Goal: Task Accomplishment & Management: Use online tool/utility

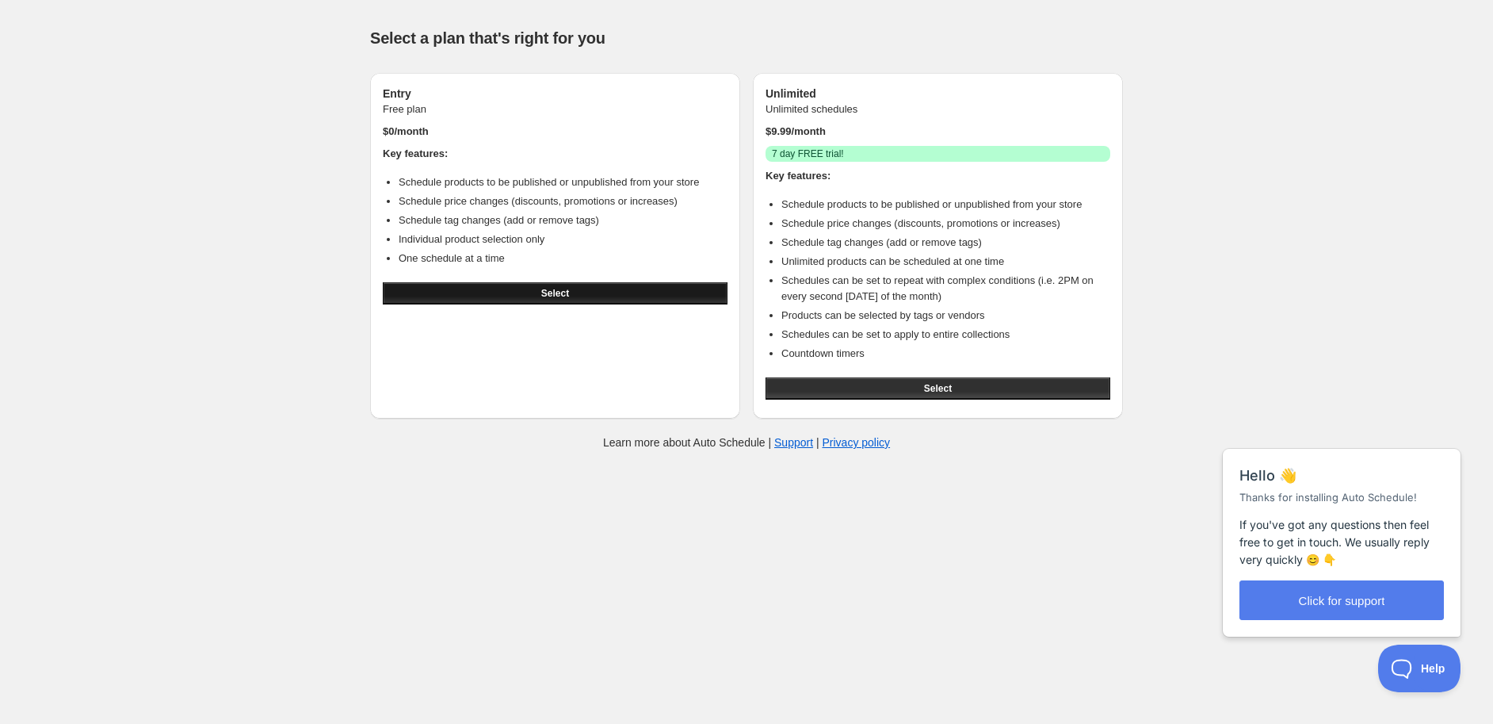
click at [635, 289] on button "Select" at bounding box center [555, 293] width 345 height 22
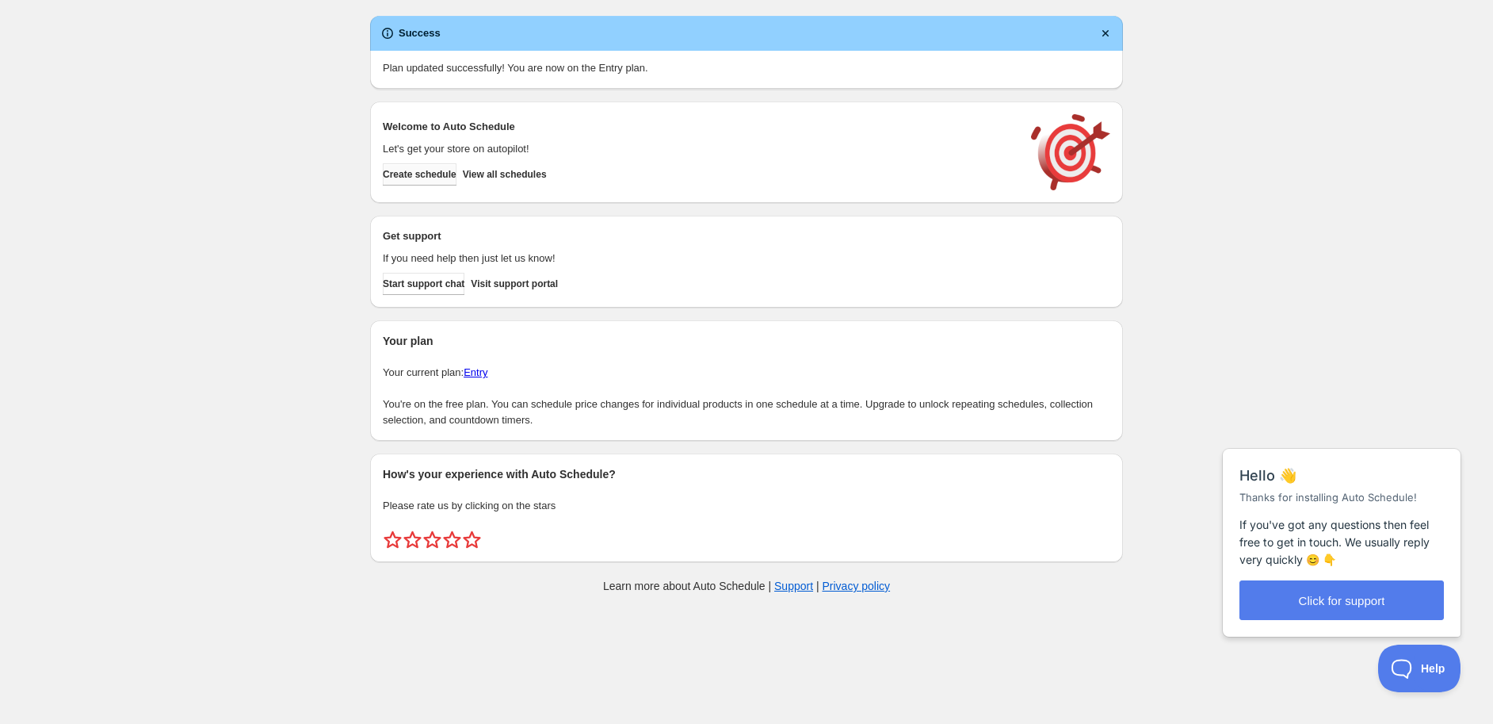
click at [447, 175] on span "Create schedule" at bounding box center [420, 174] width 74 height 13
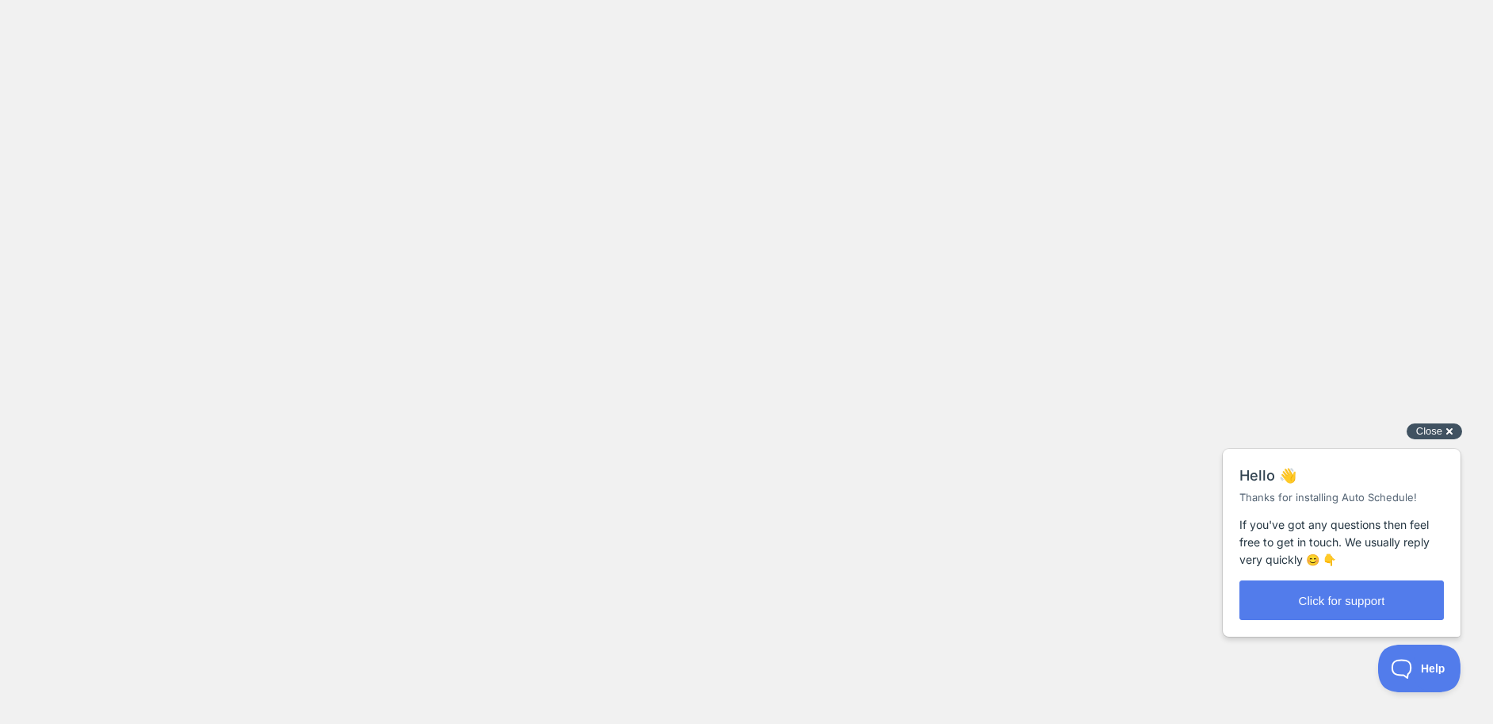
click at [1451, 430] on div "Close cross-small" at bounding box center [1434, 431] width 55 height 17
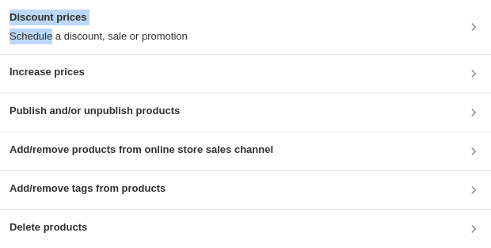
drag, startPoint x: 50, startPoint y: 40, endPoint x: -175, endPoint y: 21, distance: 225.9
click at [0, 21] on html "Discount prices Schedule a discount, sale or promotion Increase prices Publish …" at bounding box center [245, 124] width 491 height 248
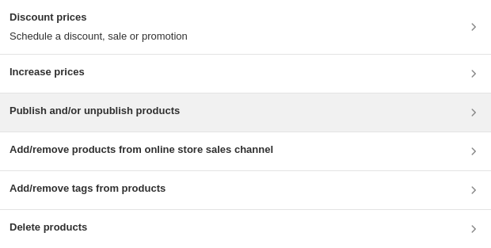
click at [279, 116] on div "Publish and/or unpublish products" at bounding box center [246, 112] width 472 height 19
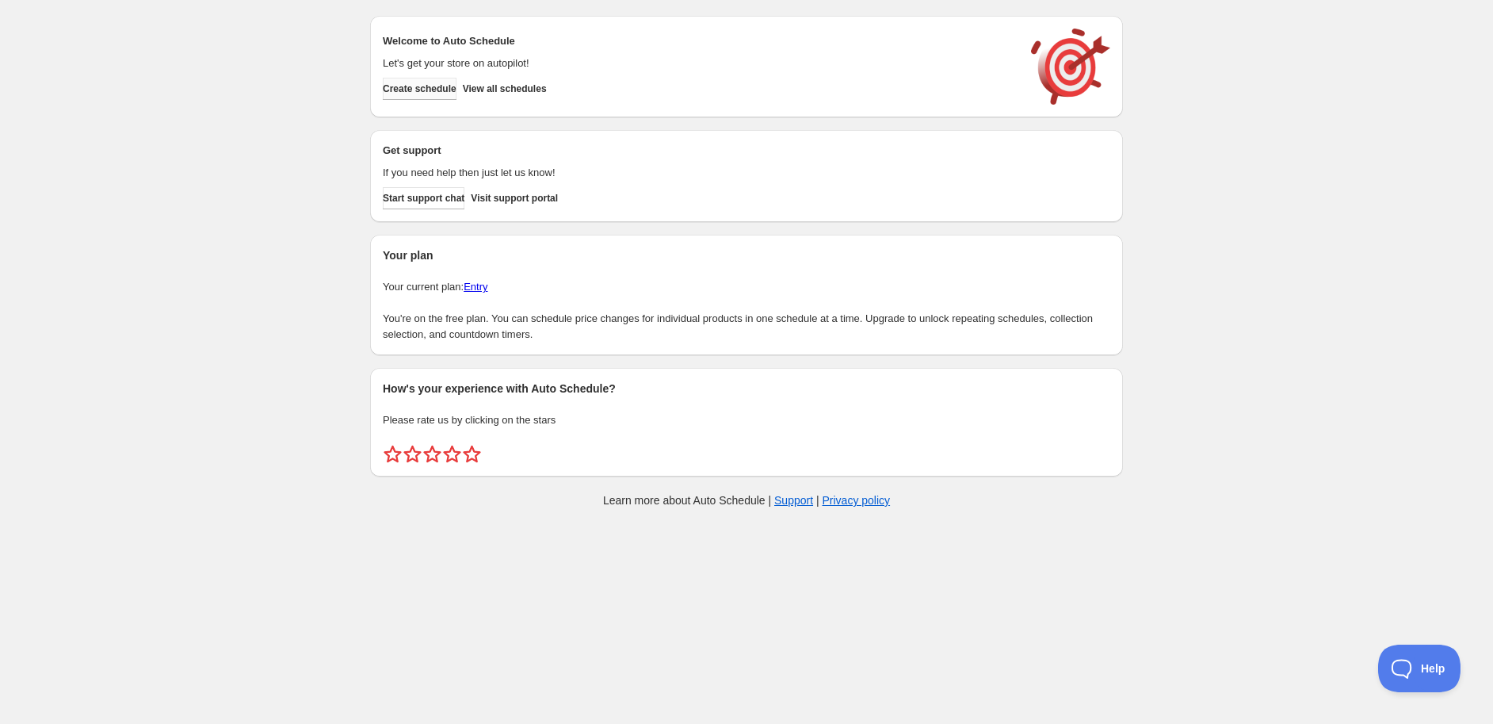
click at [397, 89] on span "Create schedule" at bounding box center [420, 88] width 74 height 13
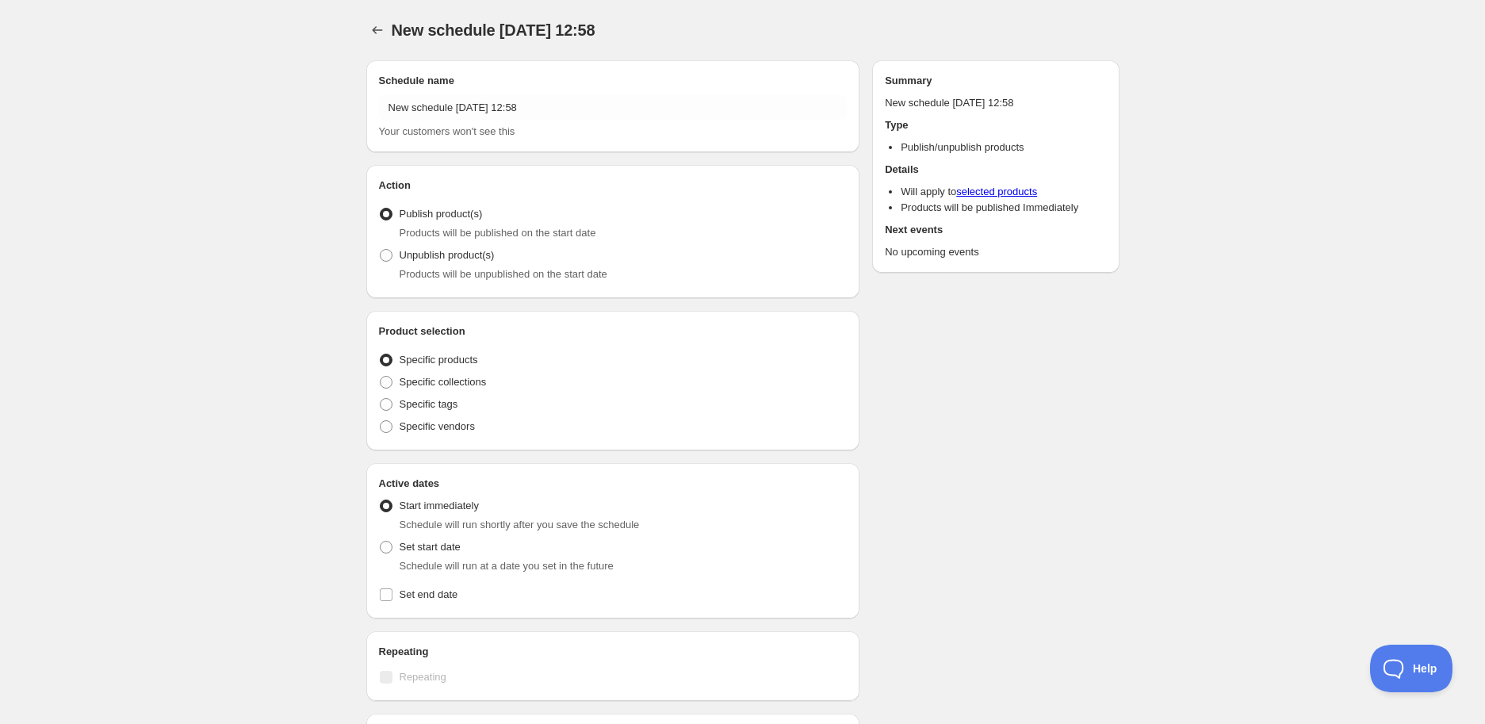
radio input "true"
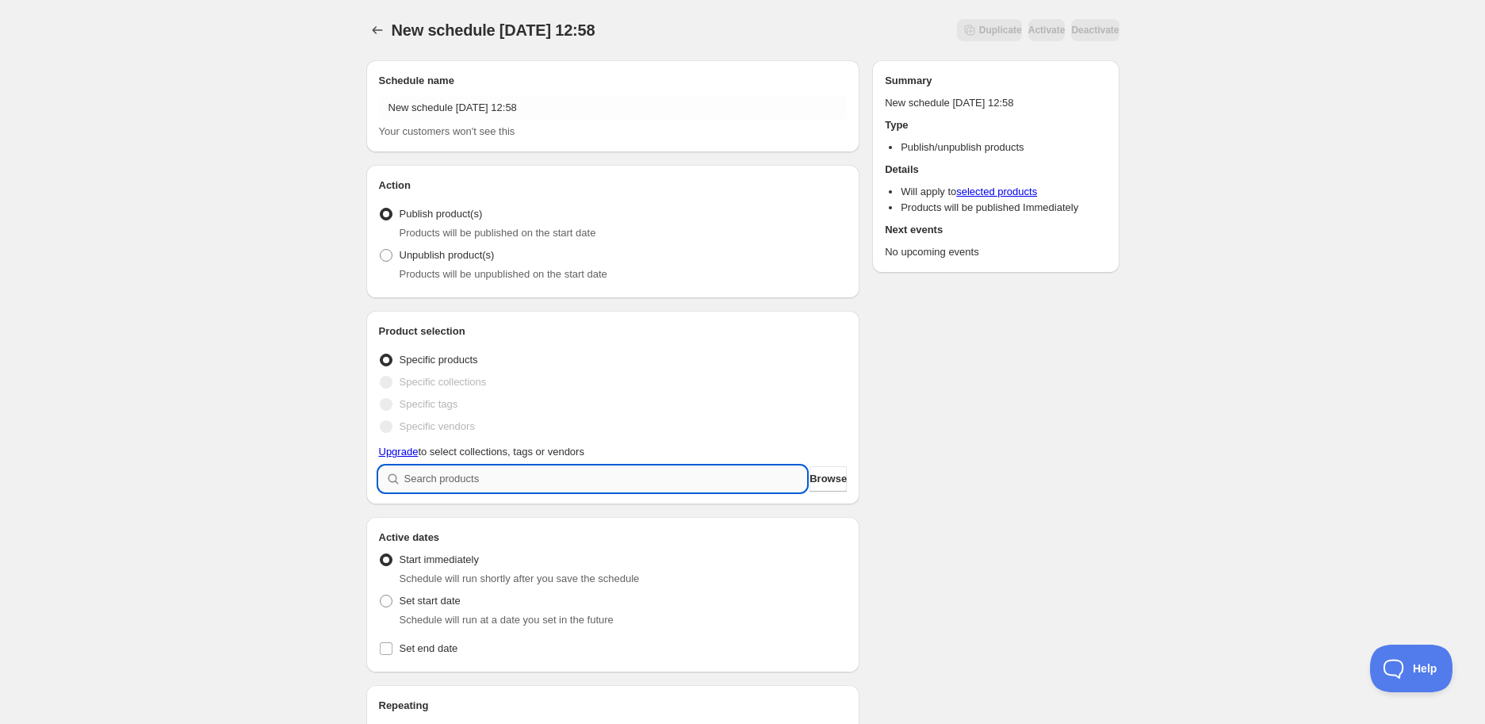
click at [547, 482] on input "search" at bounding box center [605, 478] width 403 height 25
type input "b"
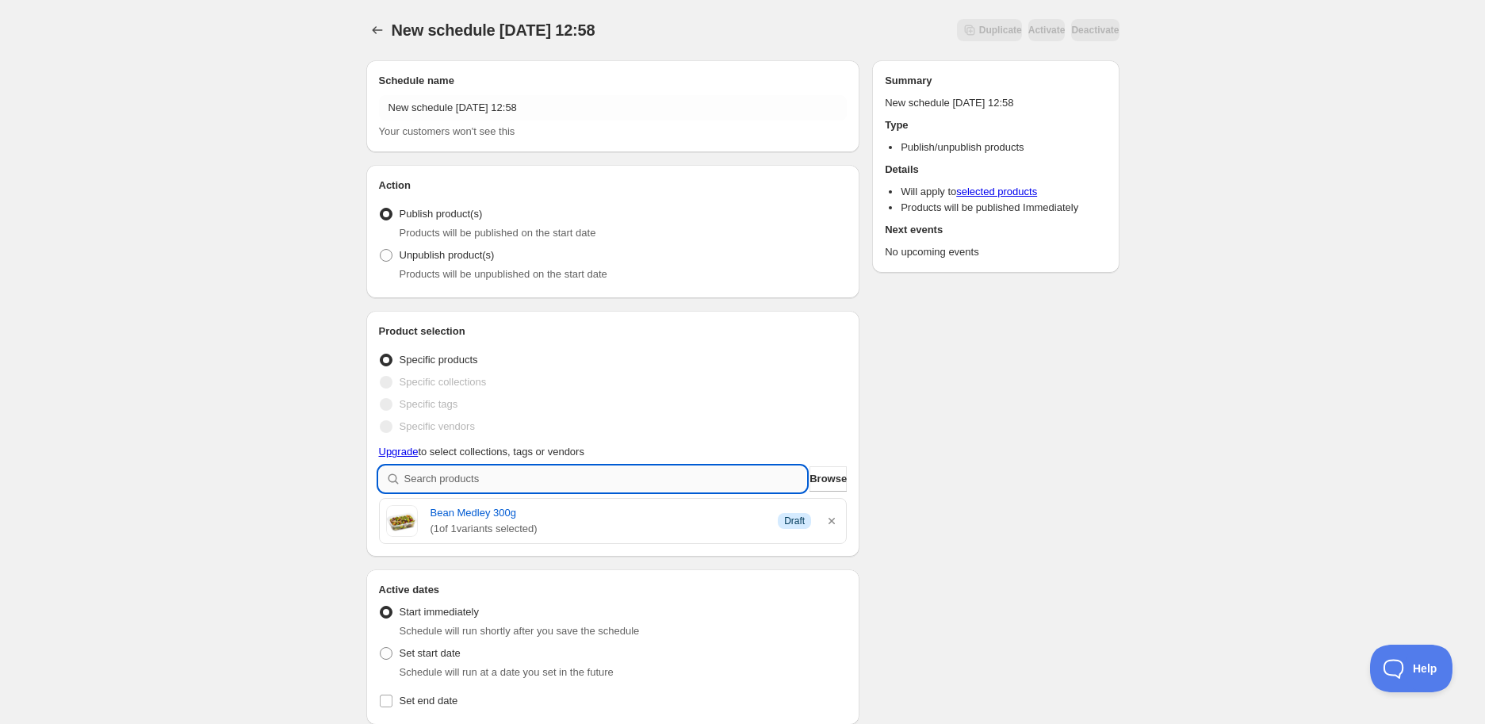
click at [518, 468] on input "search" at bounding box center [605, 478] width 403 height 25
type input "g"
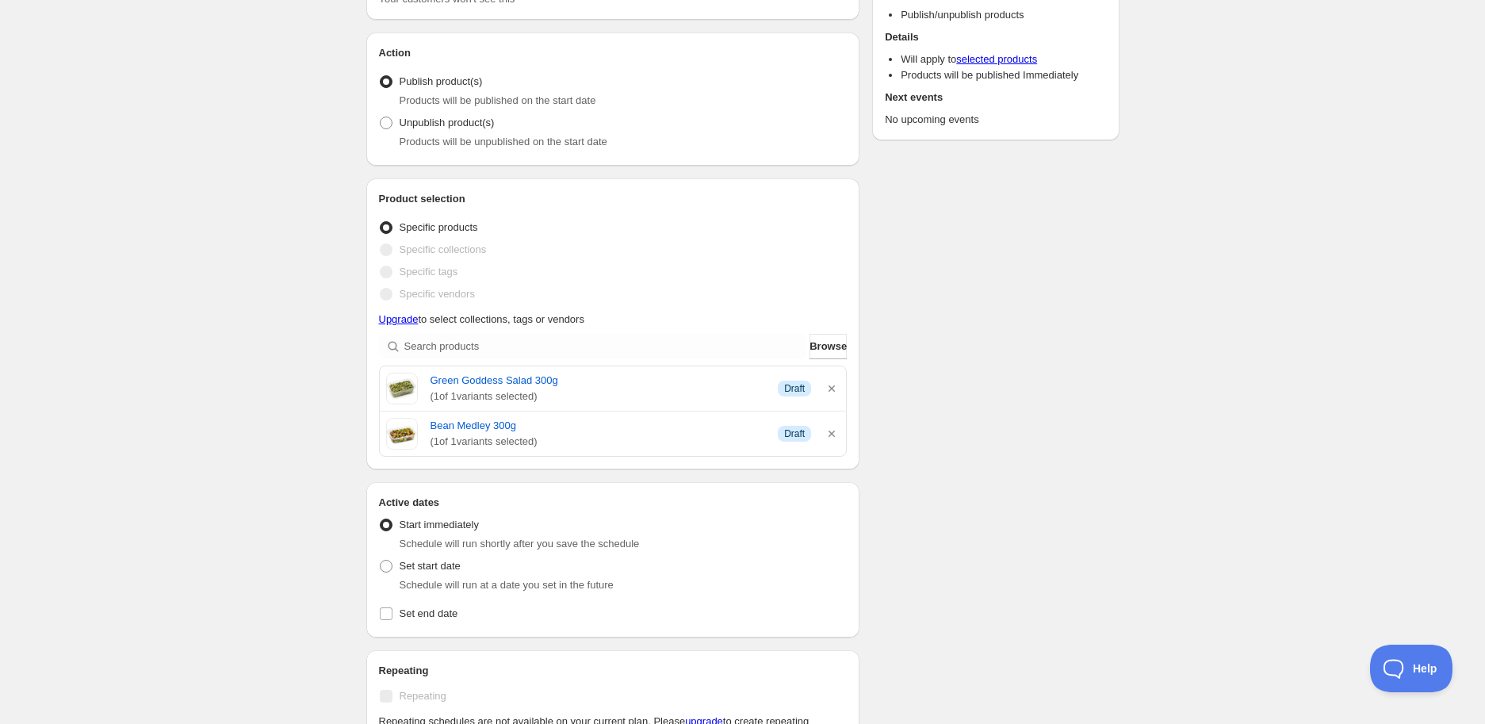
scroll to position [176, 0]
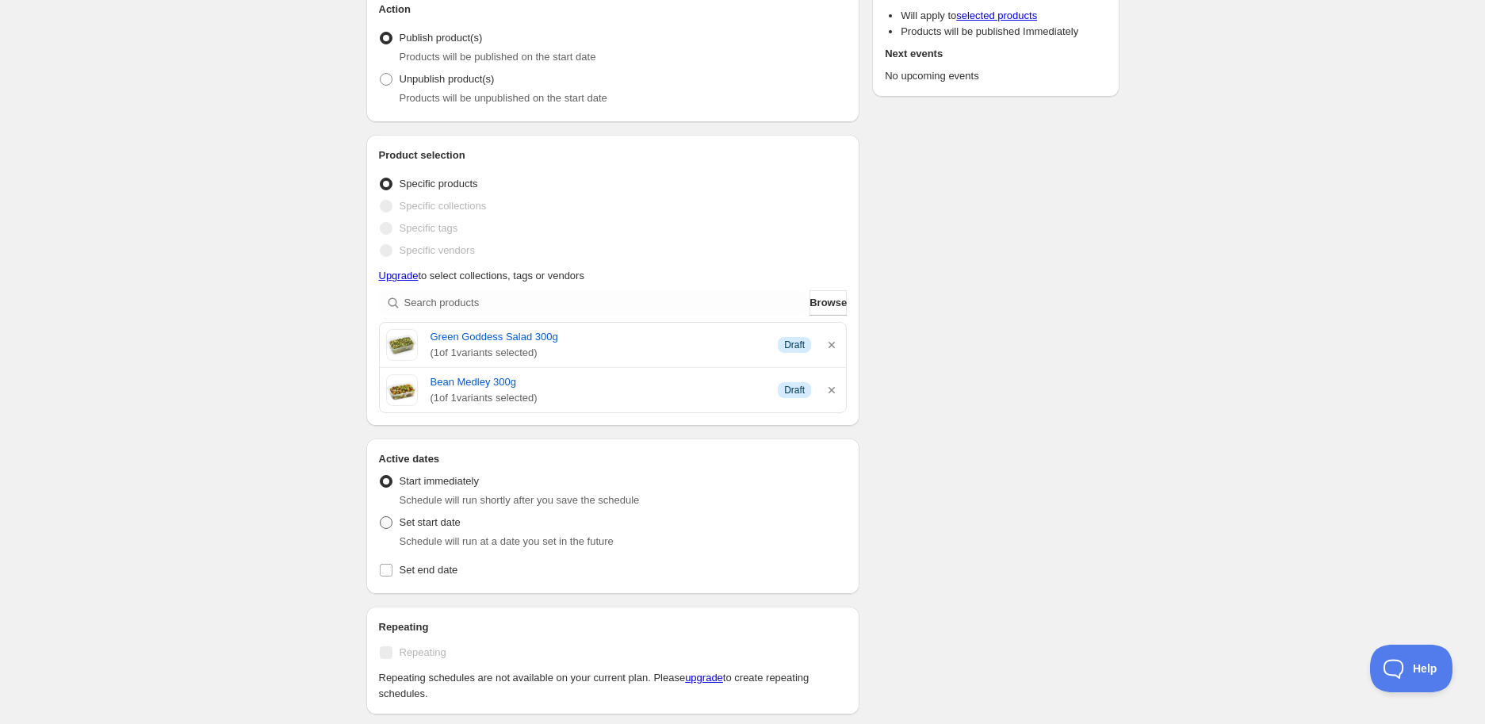
click at [386, 518] on span at bounding box center [386, 522] width 13 height 13
click at [380, 517] on input "Set start date" at bounding box center [380, 516] width 1 height 1
radio input "true"
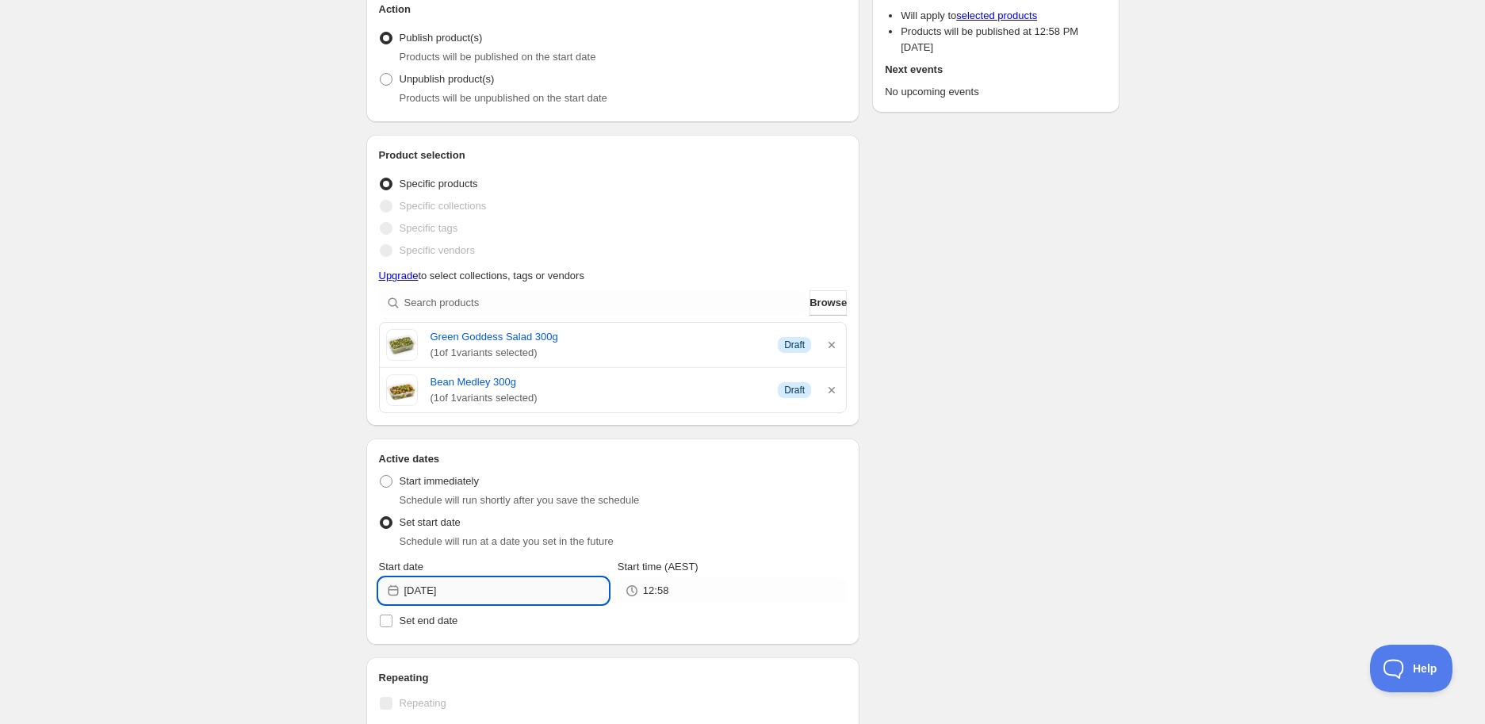
click at [502, 590] on input "[DATE]" at bounding box center [506, 590] width 204 height 25
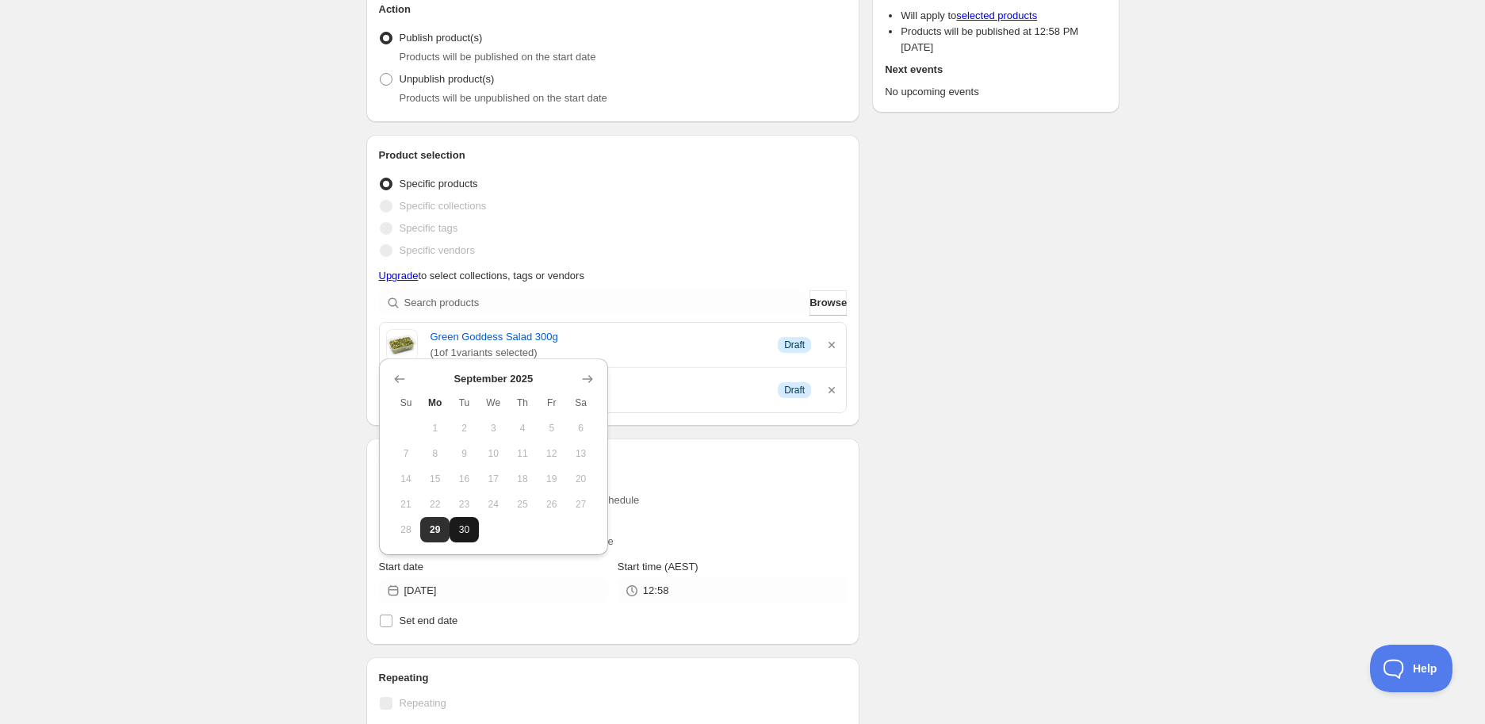
click at [461, 537] on button "30" at bounding box center [463, 529] width 29 height 25
type input "[DATE]"
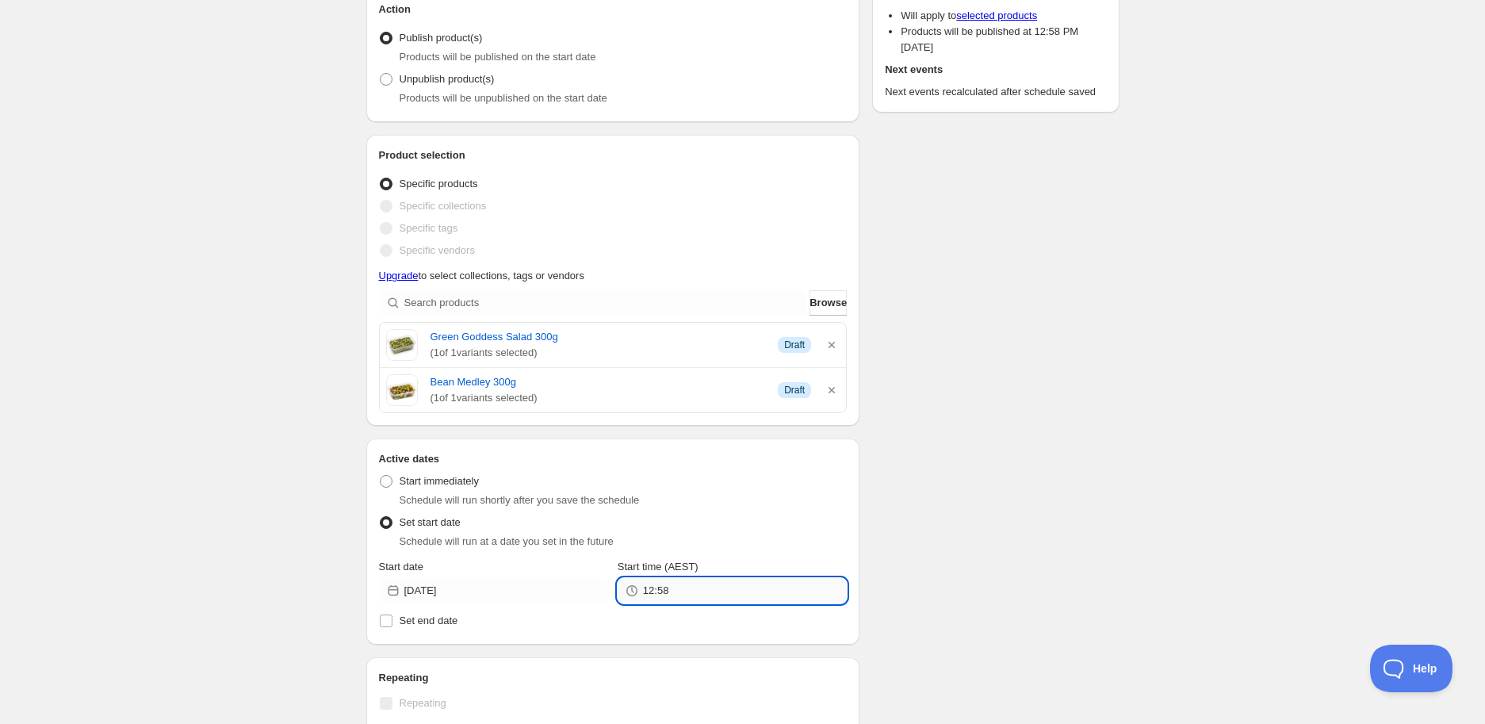
click at [697, 589] on input "12:58" at bounding box center [745, 590] width 204 height 25
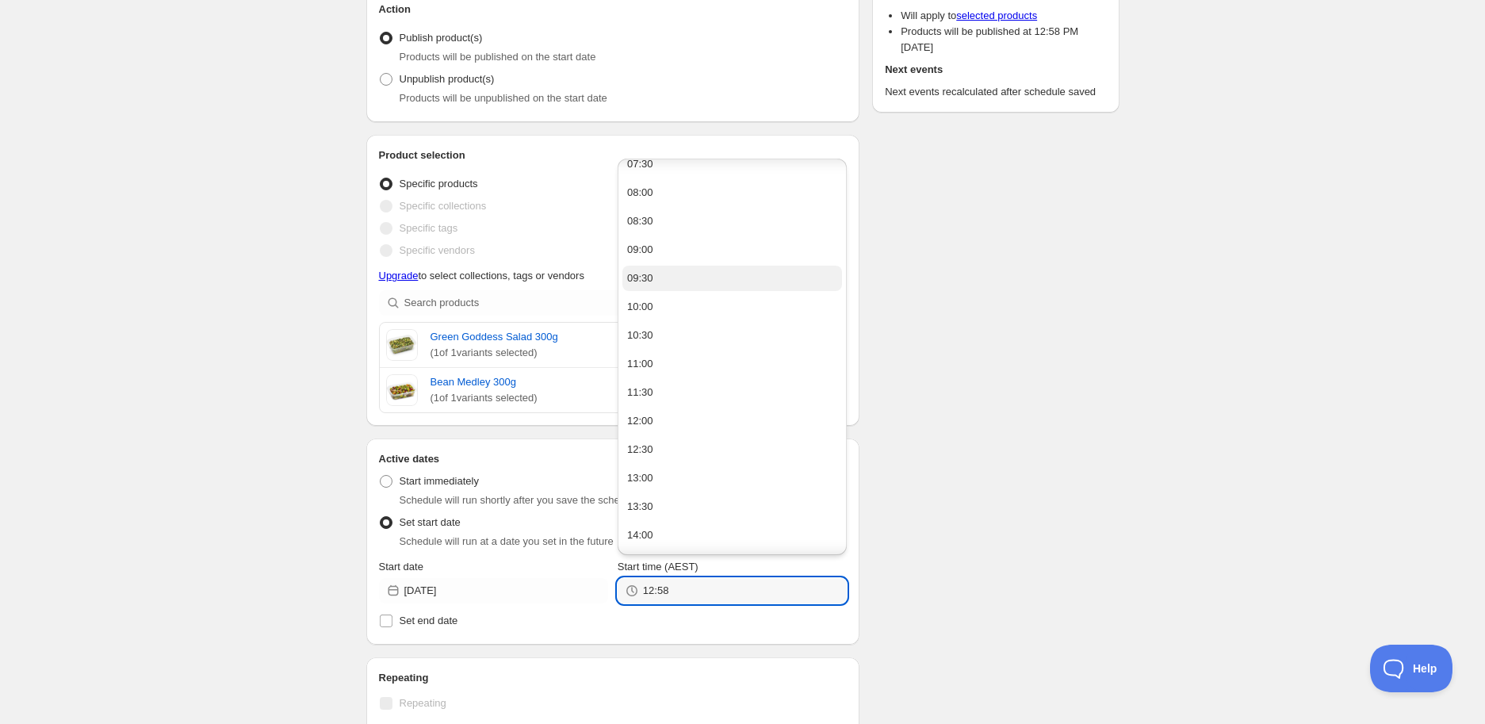
click at [655, 276] on button "09:30" at bounding box center [732, 278] width 220 height 25
type input "09:30"
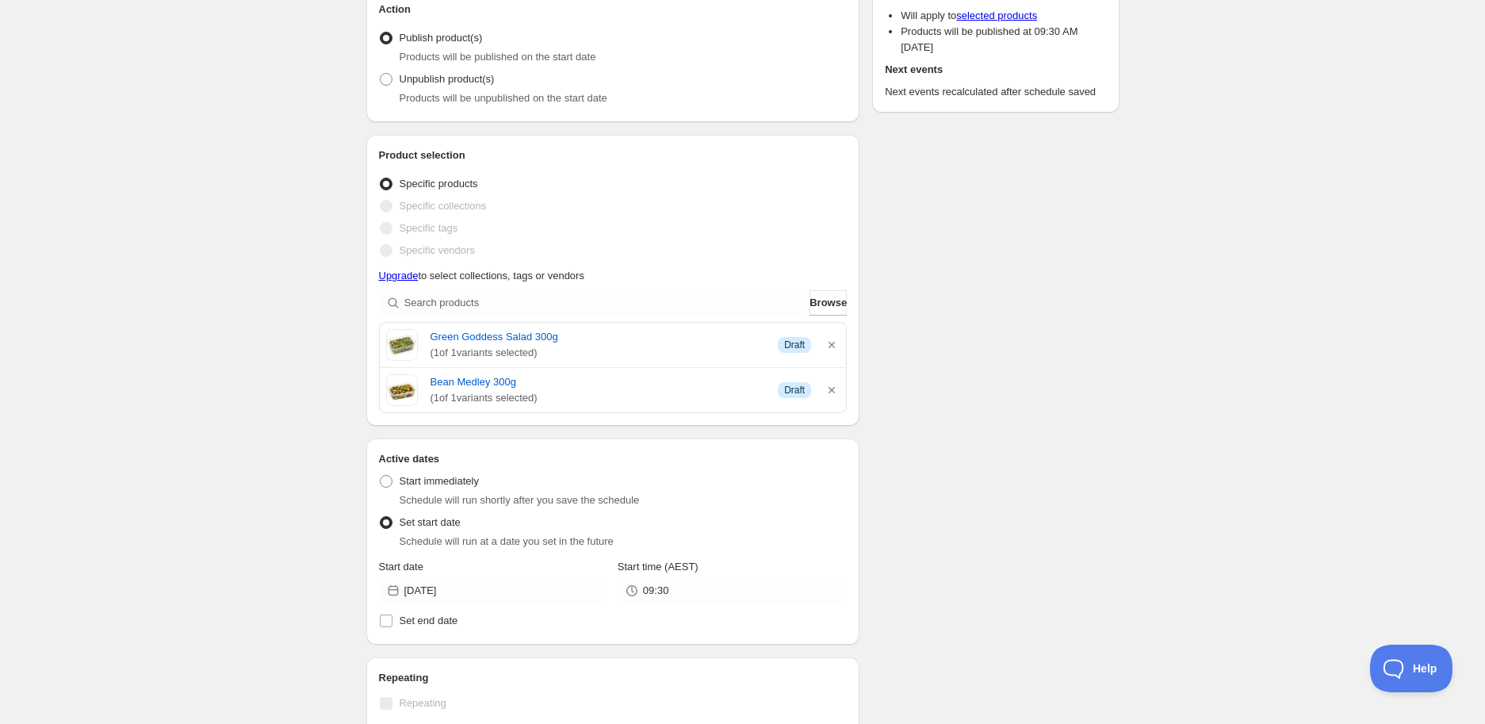
click at [1048, 441] on div "Schedule name New schedule [DATE] 12:58 Your customers won't see this Action Ac…" at bounding box center [736, 551] width 766 height 1359
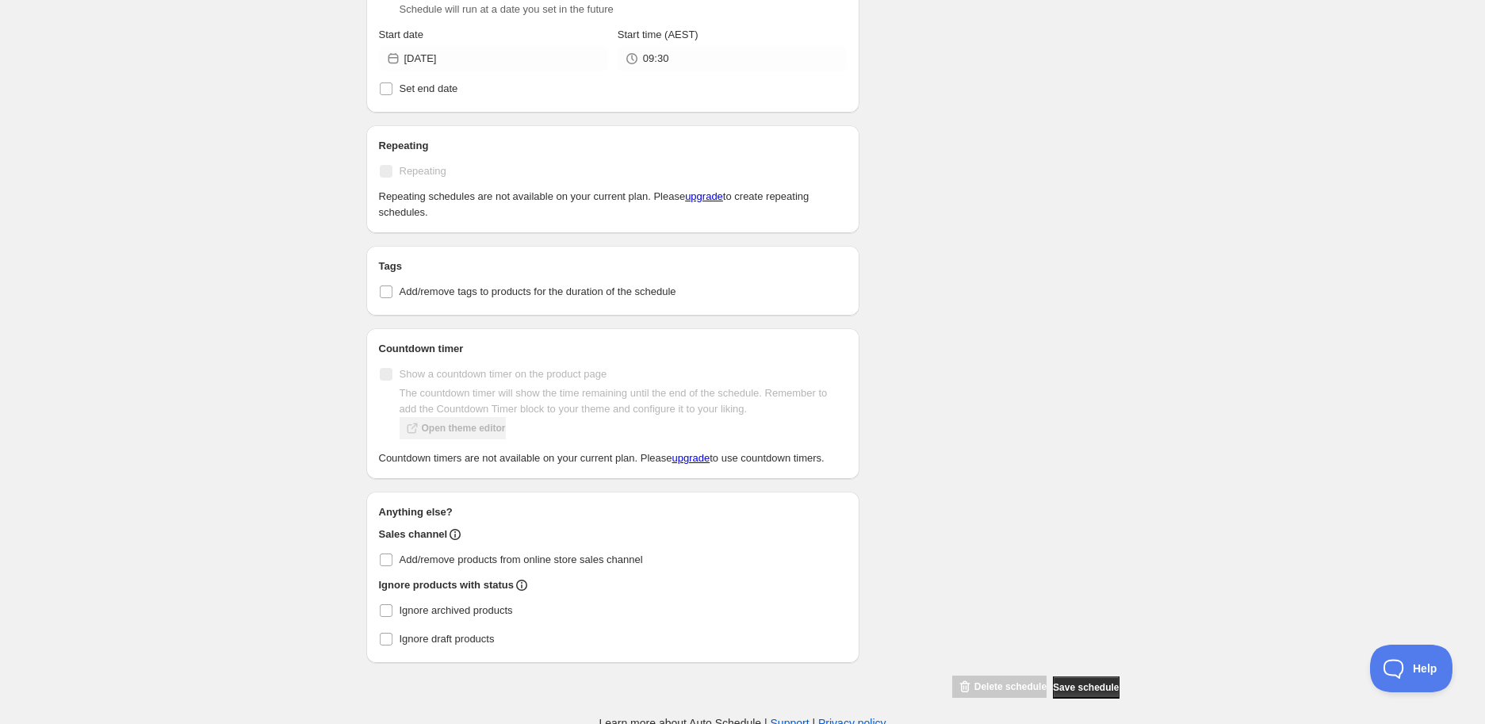
scroll to position [711, 0]
click at [389, 606] on input "Ignore archived products" at bounding box center [386, 607] width 13 height 13
checkbox input "true"
click at [384, 642] on label "Ignore draft products" at bounding box center [613, 636] width 468 height 22
click at [384, 642] on input "Ignore draft products" at bounding box center [386, 635] width 13 height 13
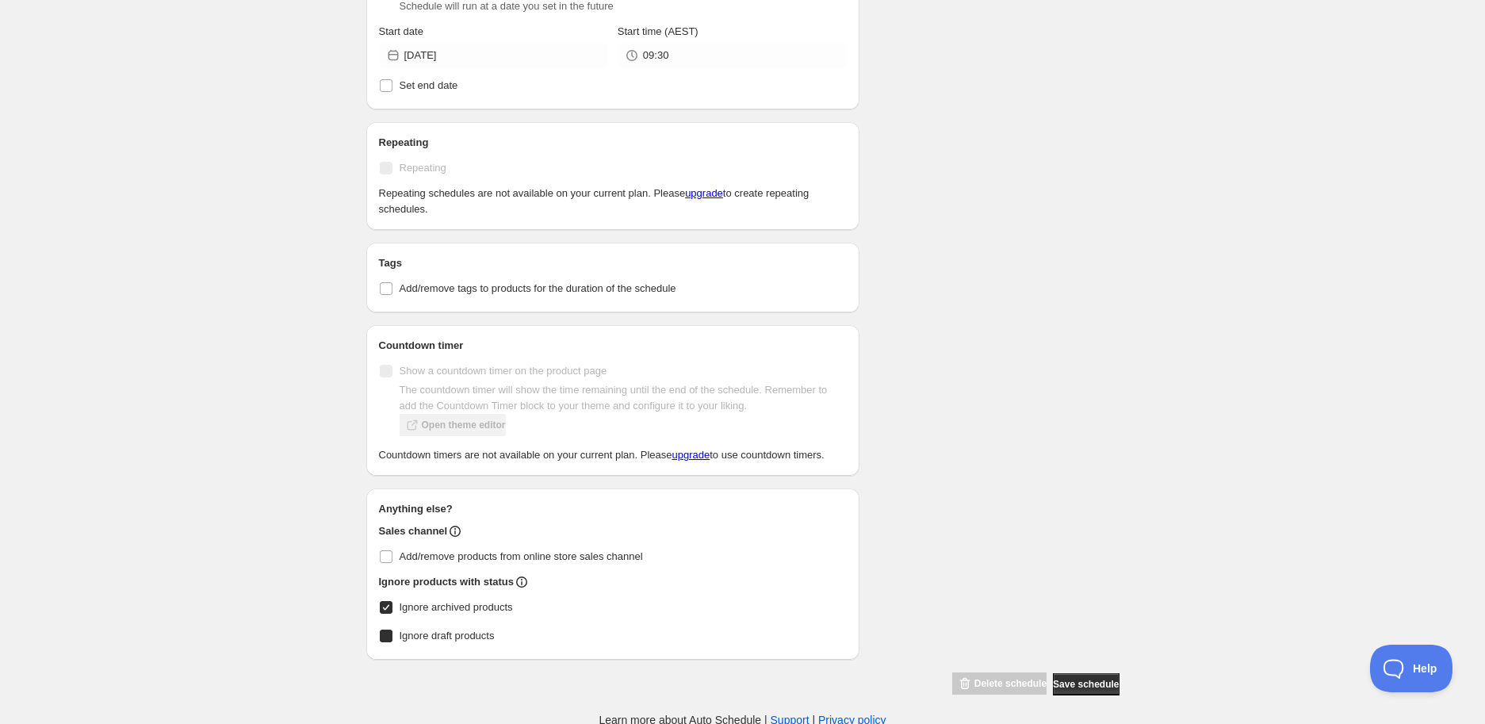
checkbox input "true"
click at [386, 554] on input "Add/remove products from online store sales channel" at bounding box center [386, 556] width 13 height 13
click at [384, 556] on input "Add/remove products from online store sales channel" at bounding box center [386, 556] width 13 height 13
checkbox input "false"
click at [382, 639] on input "Ignore draft products" at bounding box center [386, 635] width 13 height 13
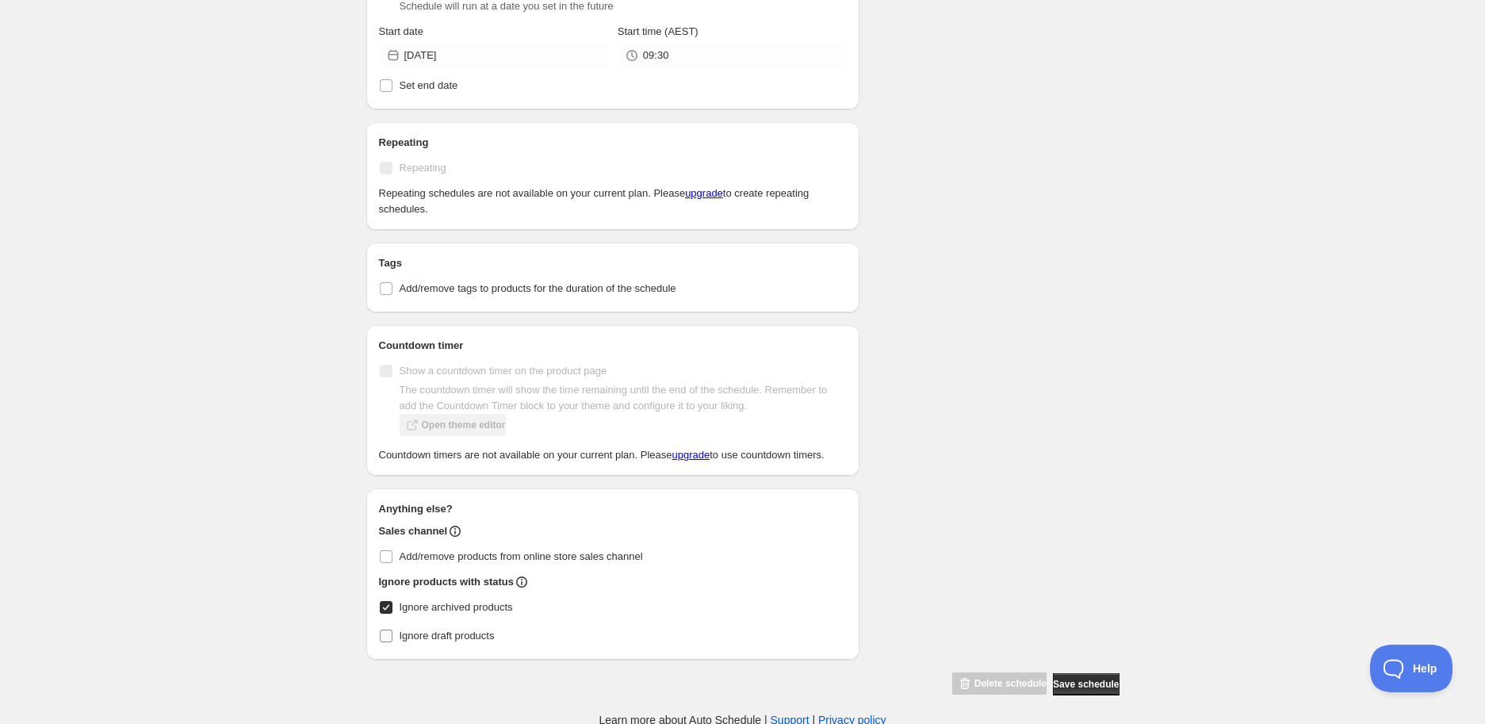
checkbox input "false"
drag, startPoint x: 386, startPoint y: 604, endPoint x: 404, endPoint y: 605, distance: 18.2
click at [387, 604] on input "Ignore archived products" at bounding box center [386, 607] width 13 height 13
checkbox input "false"
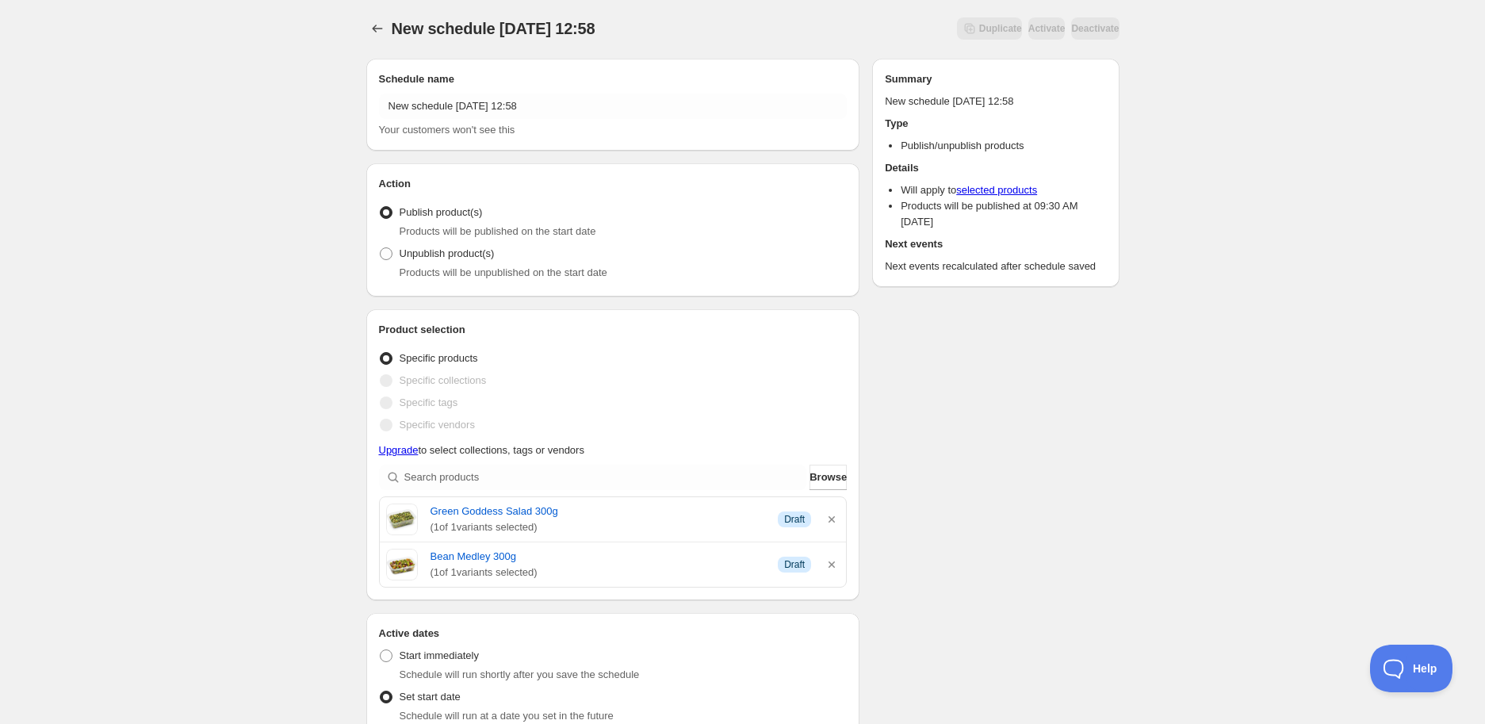
scroll to position [0, 0]
click at [1271, 329] on div "New schedule [DATE] 12:58. This page is ready New schedule [DATE] 12:58 Duplica…" at bounding box center [742, 719] width 1485 height 1439
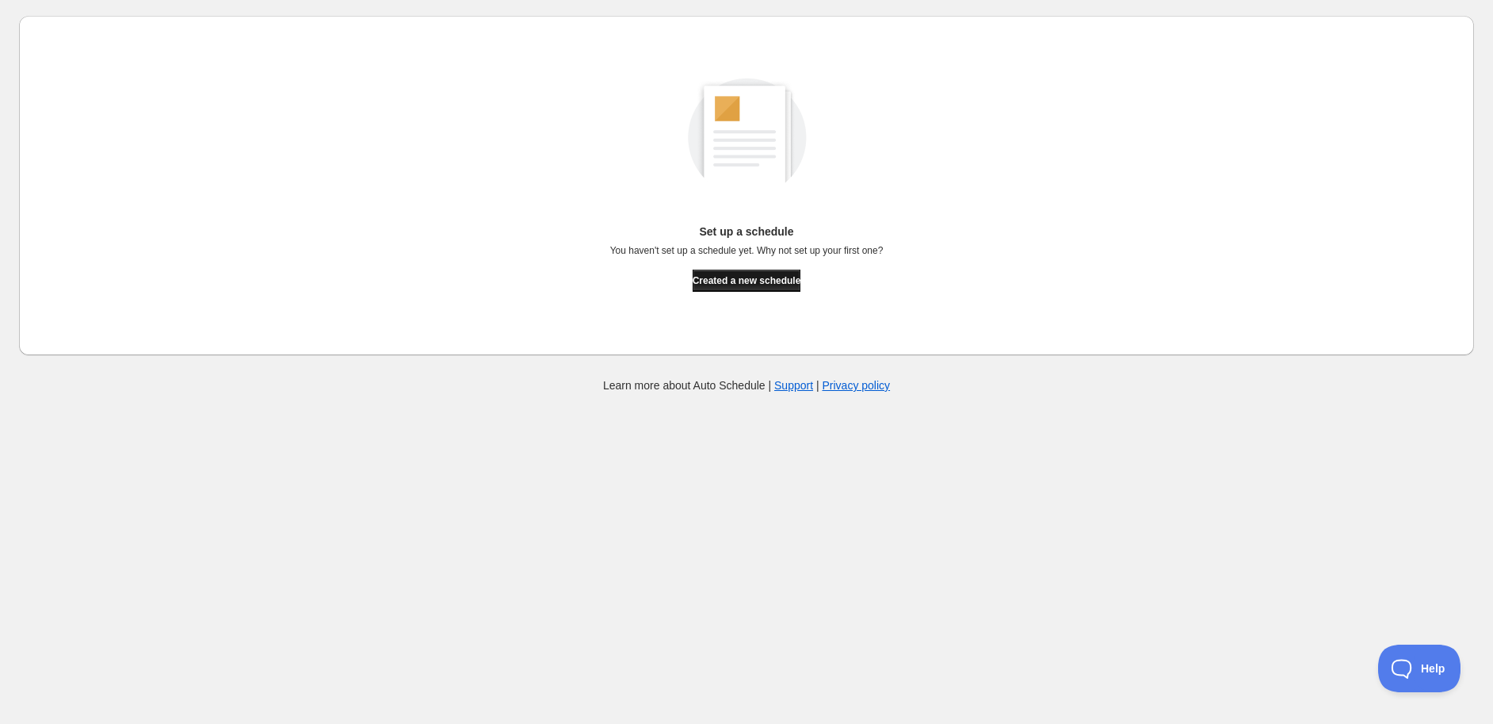
click at [790, 281] on span "Created a new schedule" at bounding box center [747, 280] width 109 height 13
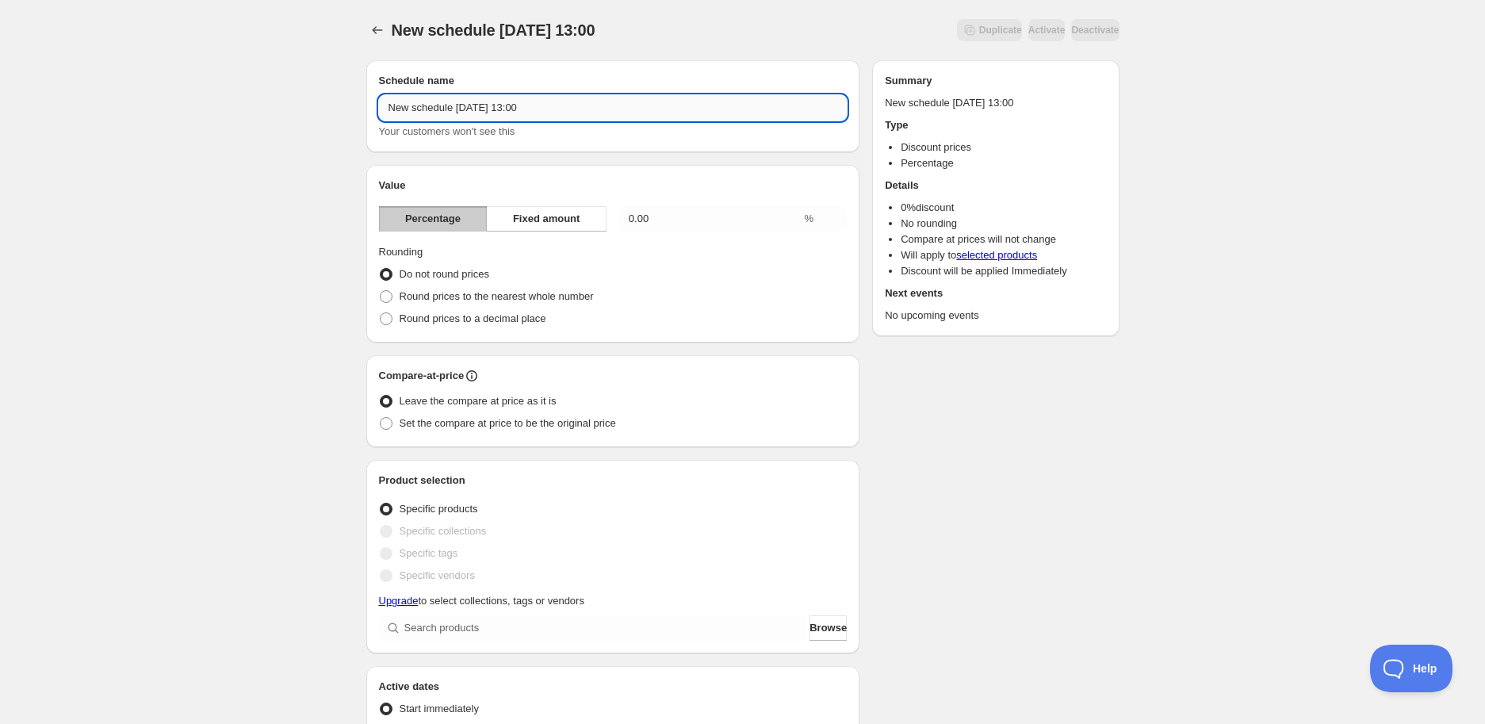
click at [579, 97] on input "New schedule [DATE] 13:00" at bounding box center [613, 107] width 468 height 25
drag, startPoint x: 608, startPoint y: 98, endPoint x: 172, endPoint y: 55, distance: 438.0
click at [170, 52] on div "New schedule [DATE] 13:00. This page is ready New schedule [DATE] 13:00 Duplica…" at bounding box center [742, 627] width 1485 height 1255
type input "SPRING SALE"
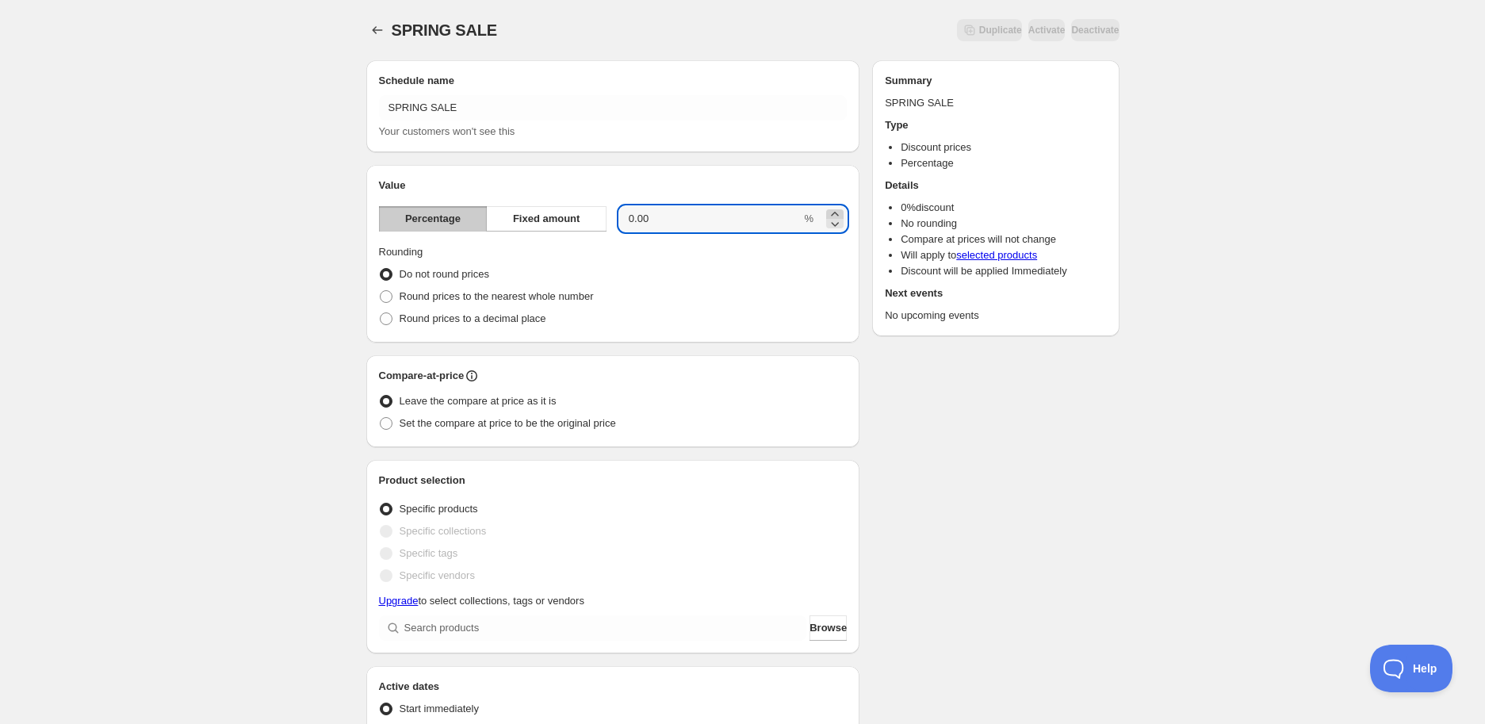
click at [832, 214] on icon at bounding box center [834, 214] width 7 height 4
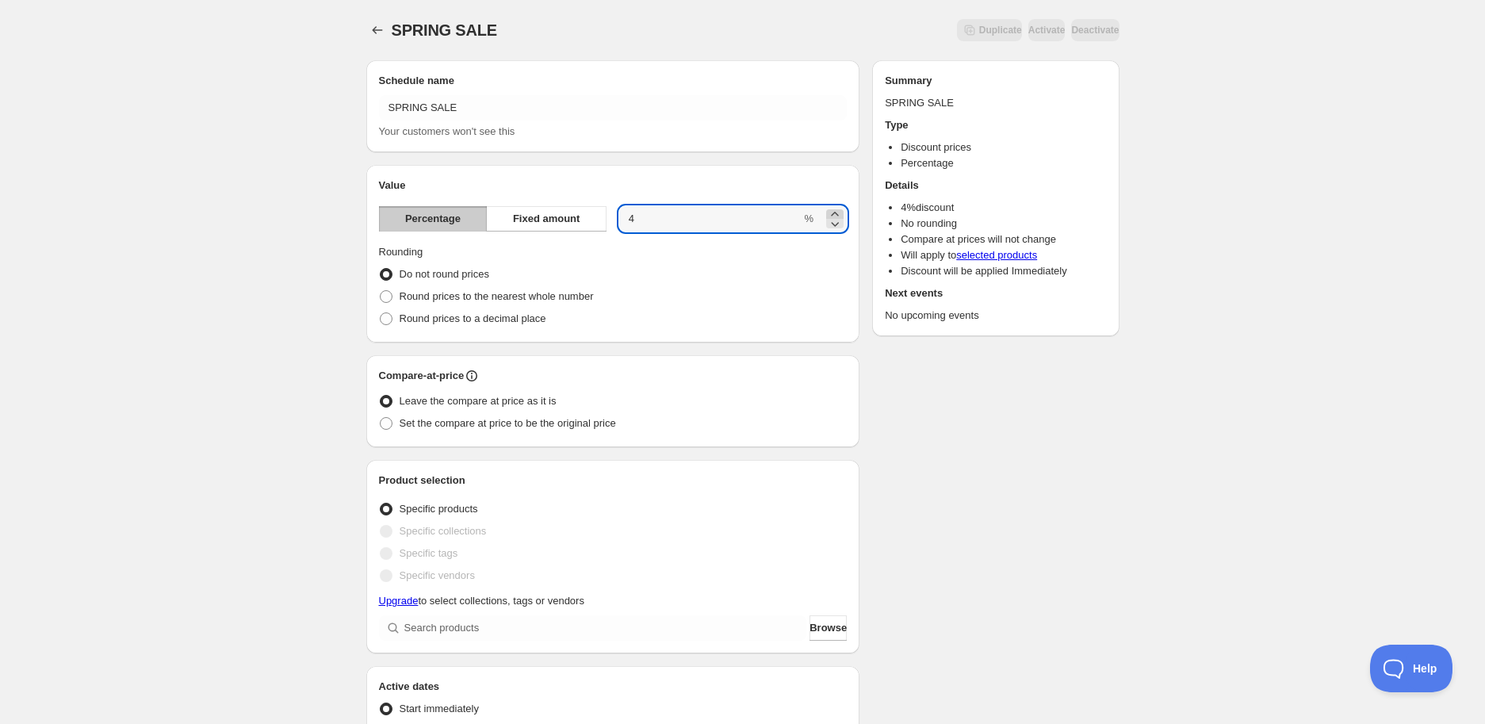
type input "5"
click at [1011, 518] on div "Schedule name SPRING SALE Your customers won't see this Value Percentage Fixed …" at bounding box center [736, 636] width 766 height 1176
click at [415, 297] on span "Round prices to the nearest whole number" at bounding box center [496, 296] width 194 height 12
click at [380, 291] on input "Round prices to the nearest whole number" at bounding box center [380, 290] width 1 height 1
radio input "true"
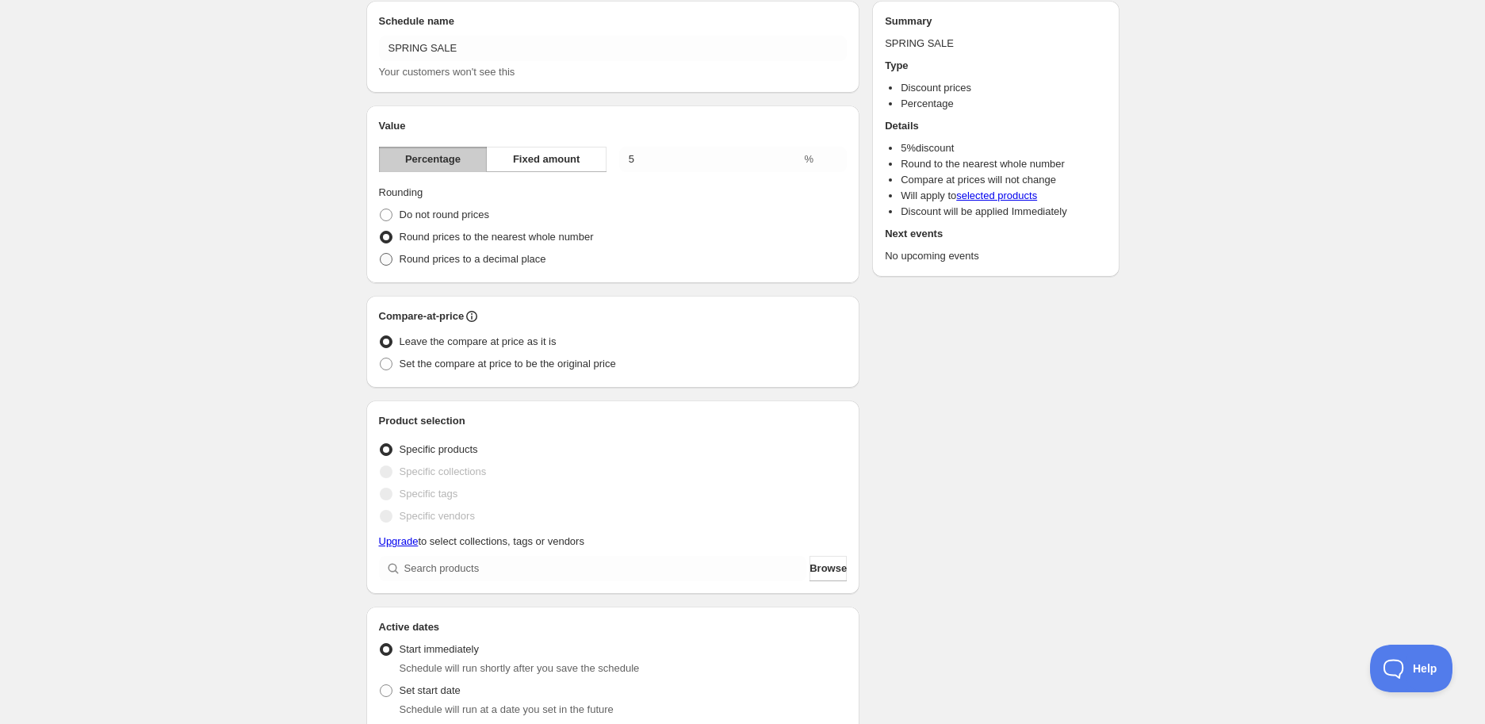
scroll to position [88, 0]
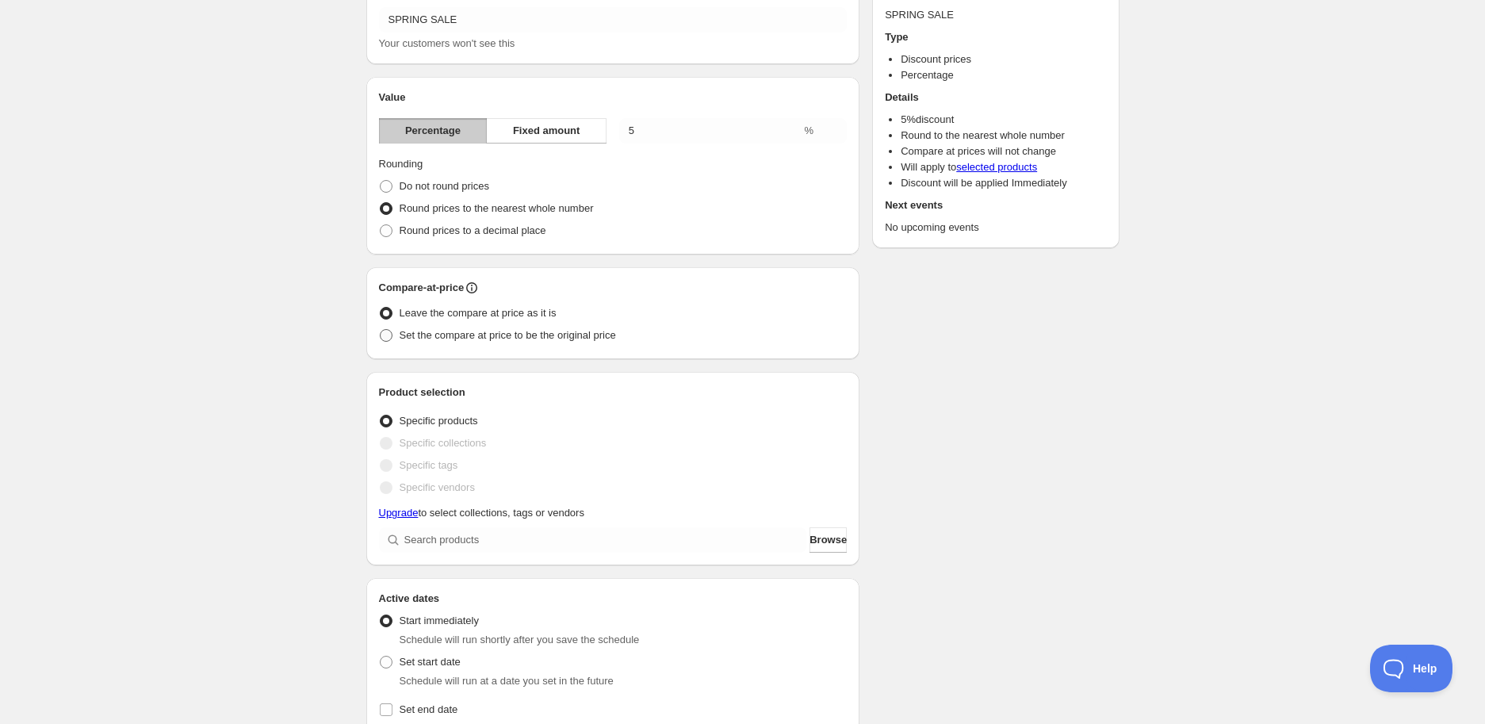
click at [517, 331] on span "Set the compare at price to be the original price" at bounding box center [507, 335] width 216 height 12
click at [380, 330] on input "Set the compare at price to be the original price" at bounding box center [380, 329] width 1 height 1
radio input "true"
click at [248, 356] on div "SPRING SALE. This page is ready SPRING SALE Duplicate Activate Deactivate More …" at bounding box center [742, 539] width 1485 height 1255
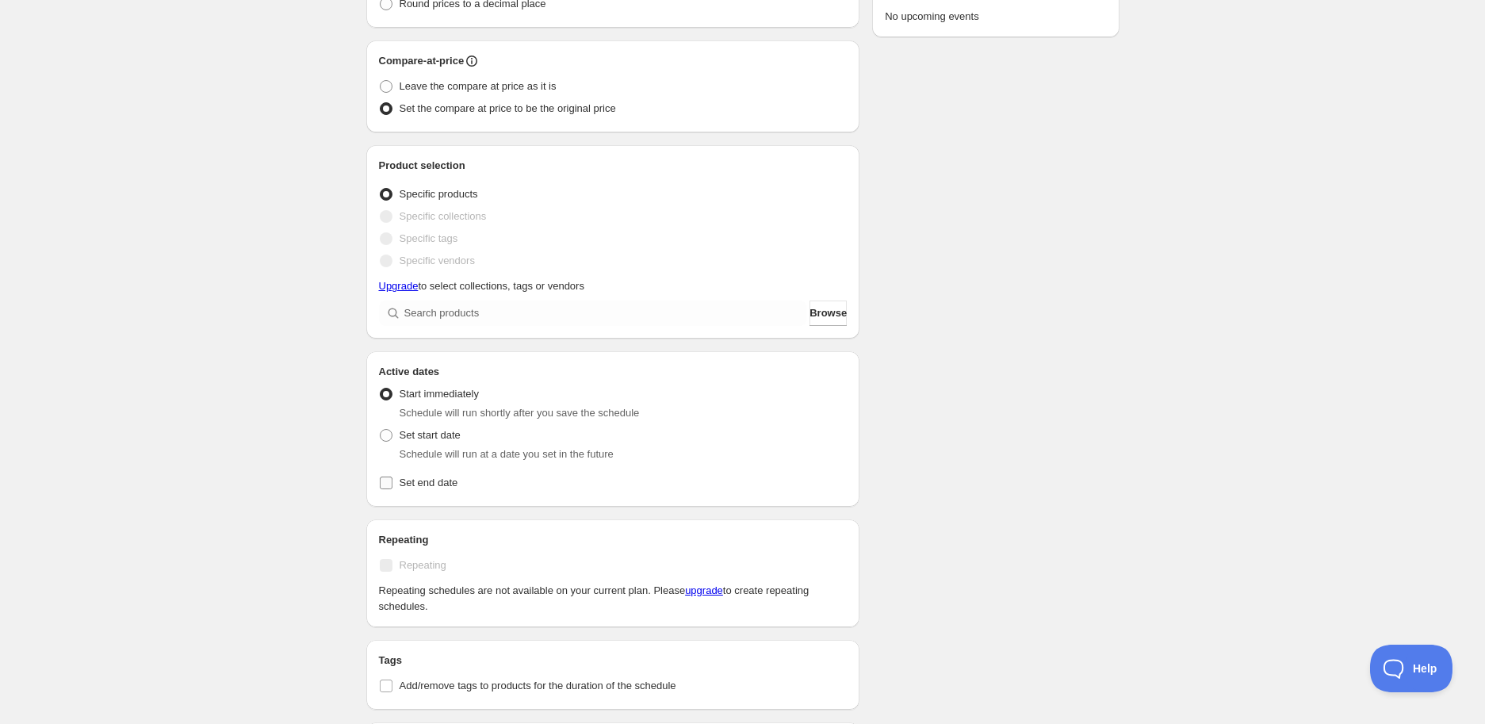
scroll to position [440, 0]
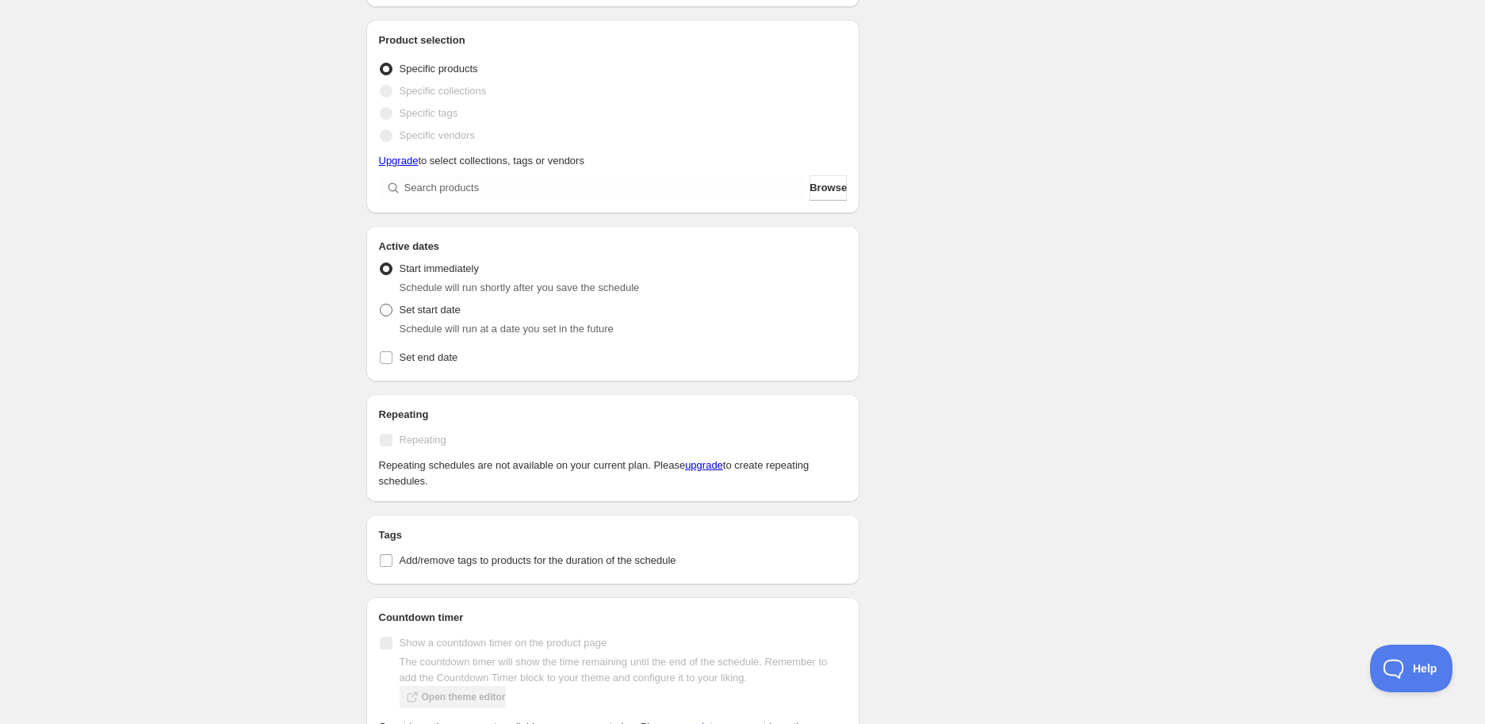
click at [386, 308] on span at bounding box center [386, 310] width 13 height 13
click at [380, 304] on input "Set start date" at bounding box center [380, 304] width 1 height 1
radio input "true"
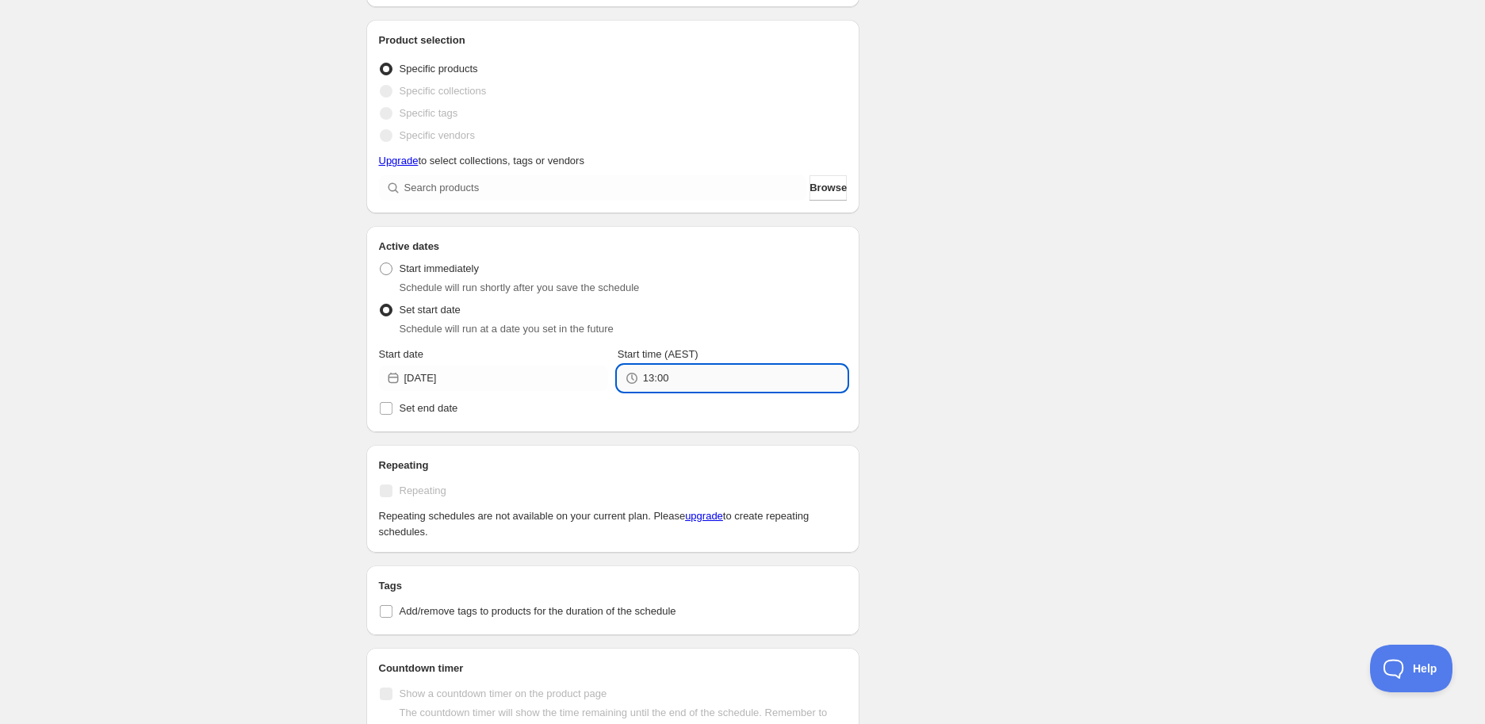
click at [694, 377] on input "13:00" at bounding box center [745, 377] width 204 height 25
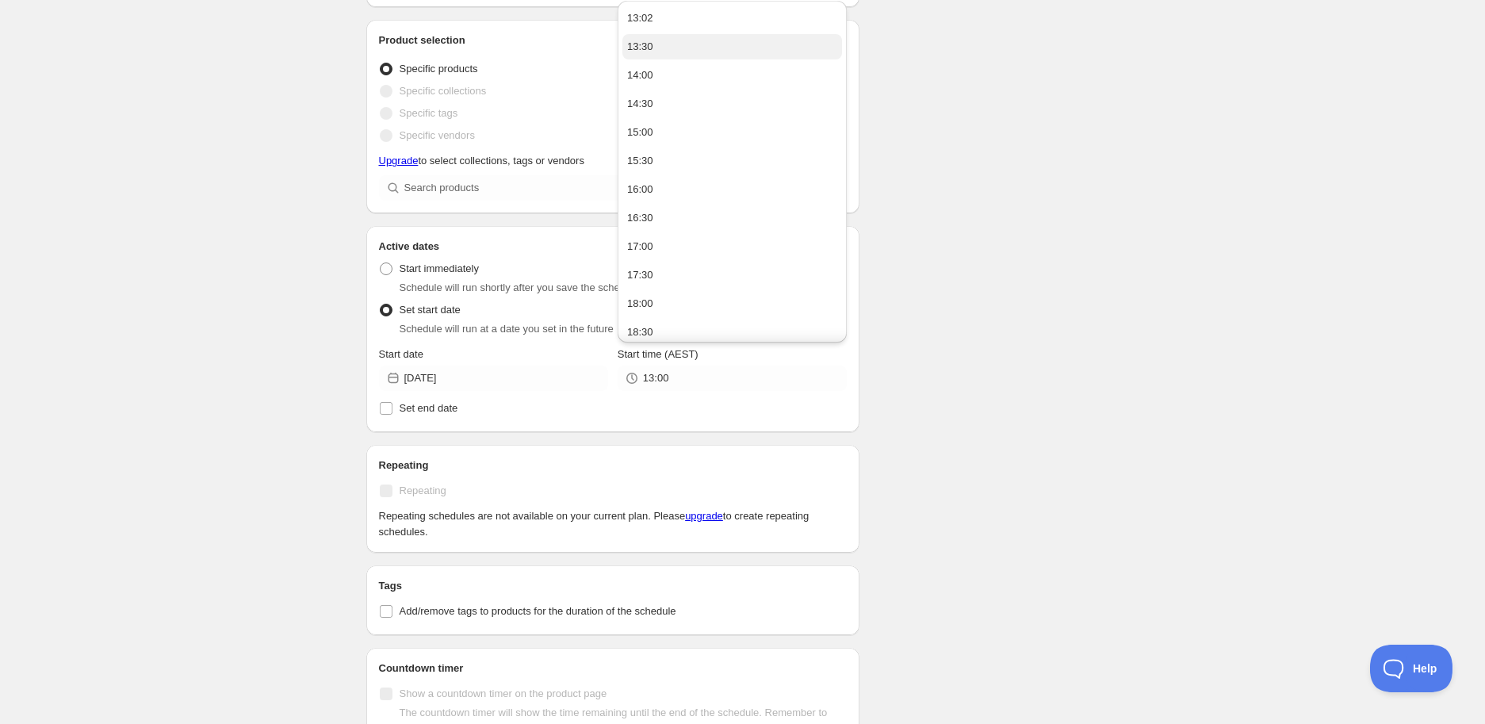
click at [666, 43] on button "13:30" at bounding box center [732, 46] width 220 height 25
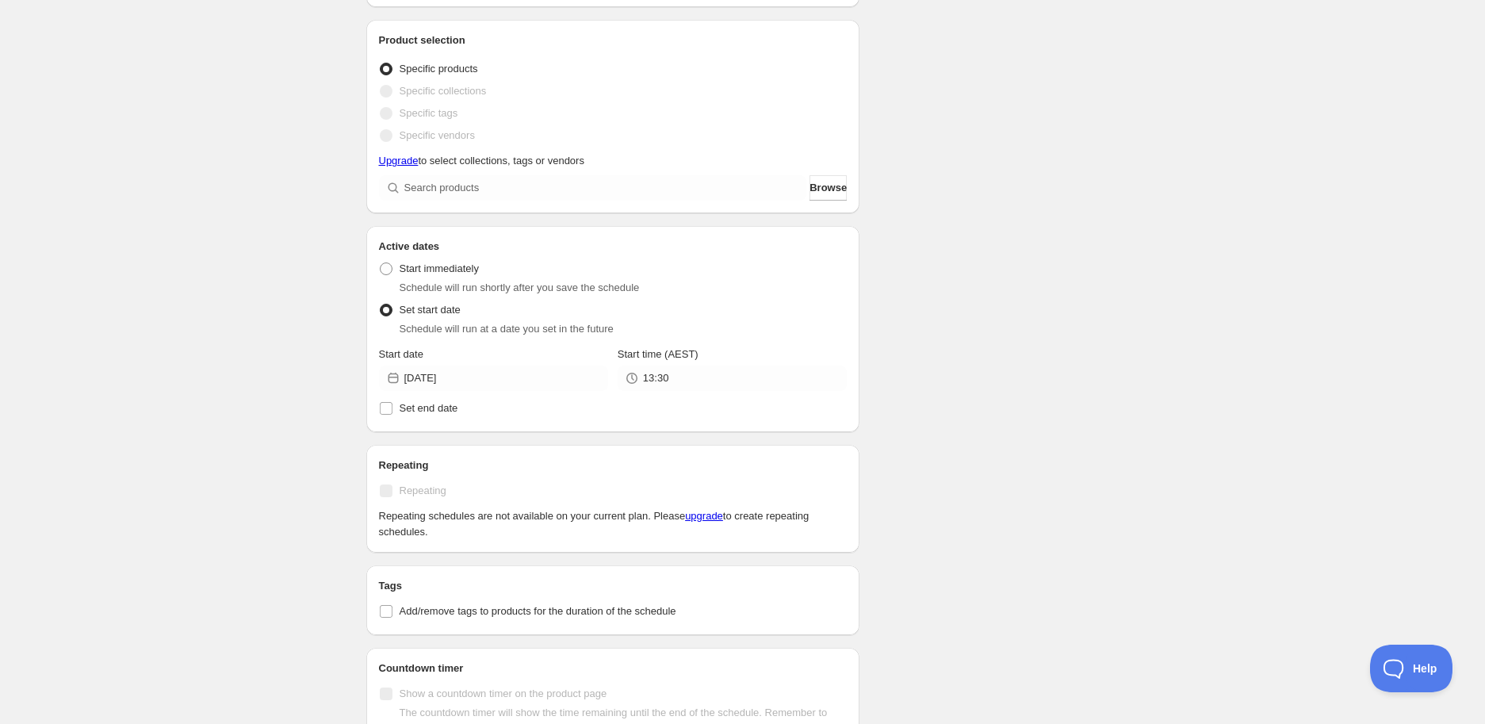
click at [1201, 431] on div "SPRING SALE. This page is ready SPRING SALE Duplicate Activate Deactivate More …" at bounding box center [742, 213] width 1485 height 1306
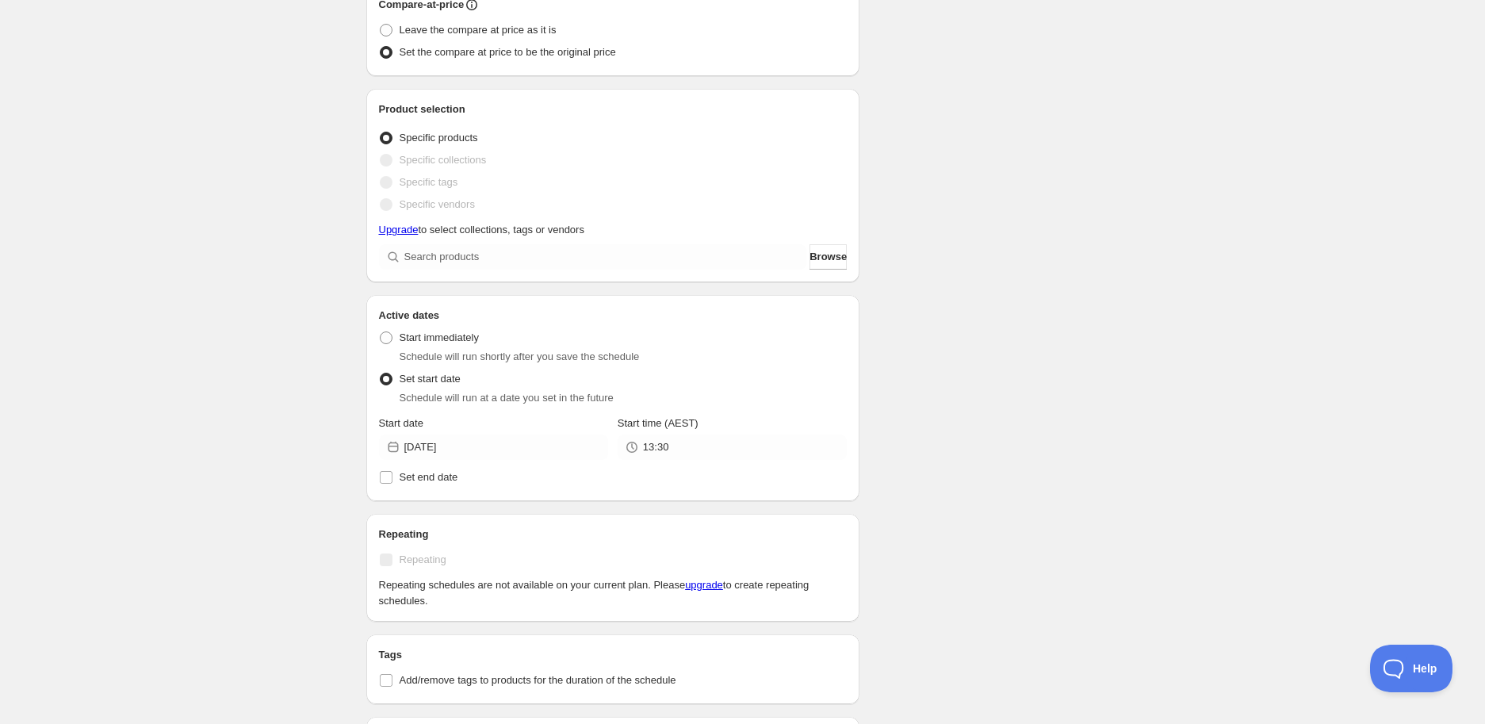
scroll to position [176, 0]
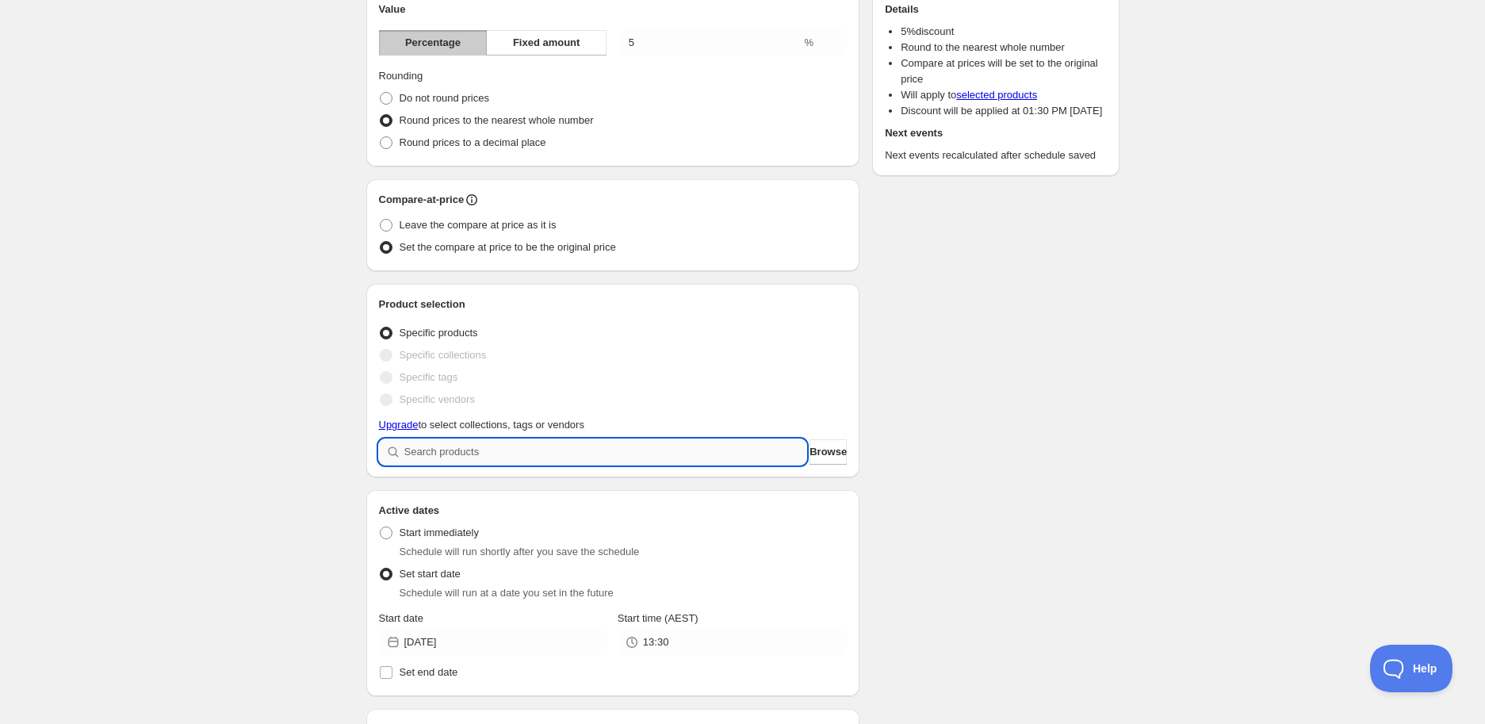
click at [522, 449] on input "search" at bounding box center [605, 451] width 403 height 25
click at [753, 447] on input "search" at bounding box center [605, 451] width 403 height 25
click at [809, 448] on span "Browse" at bounding box center [827, 452] width 37 height 16
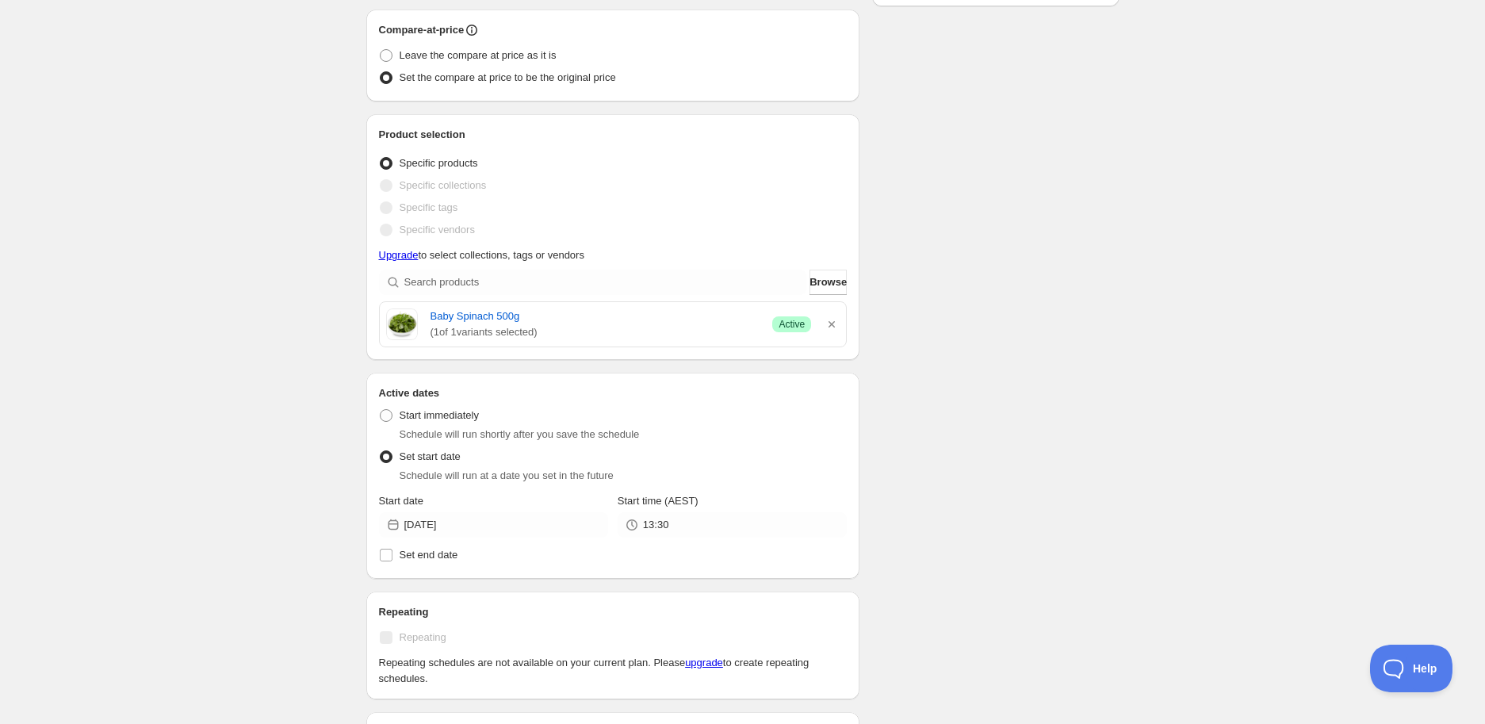
scroll to position [352, 0]
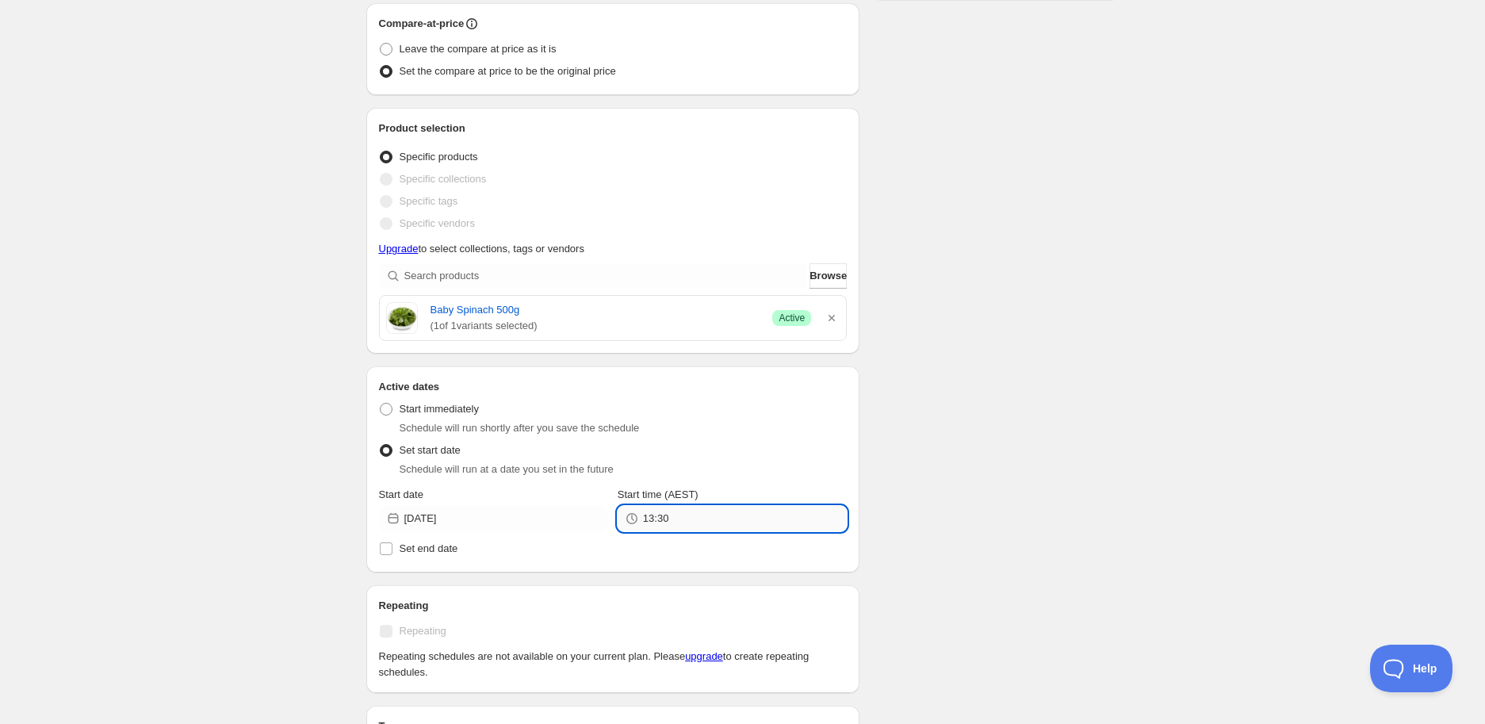
click at [686, 506] on input "13:30" at bounding box center [745, 518] width 204 height 25
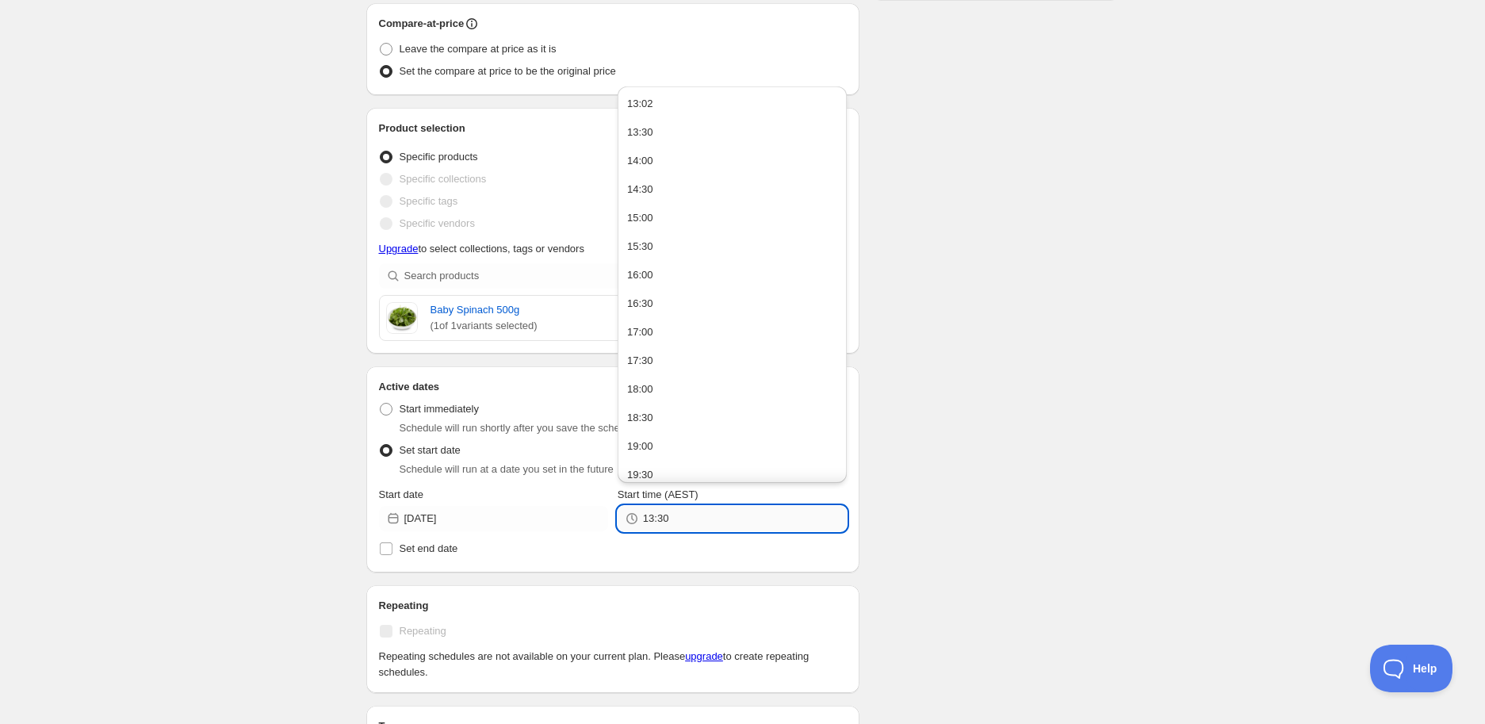
drag, startPoint x: 655, startPoint y: 518, endPoint x: 679, endPoint y: 522, distance: 24.9
click at [679, 522] on input "13:30" at bounding box center [745, 518] width 204 height 25
type input "13:15"
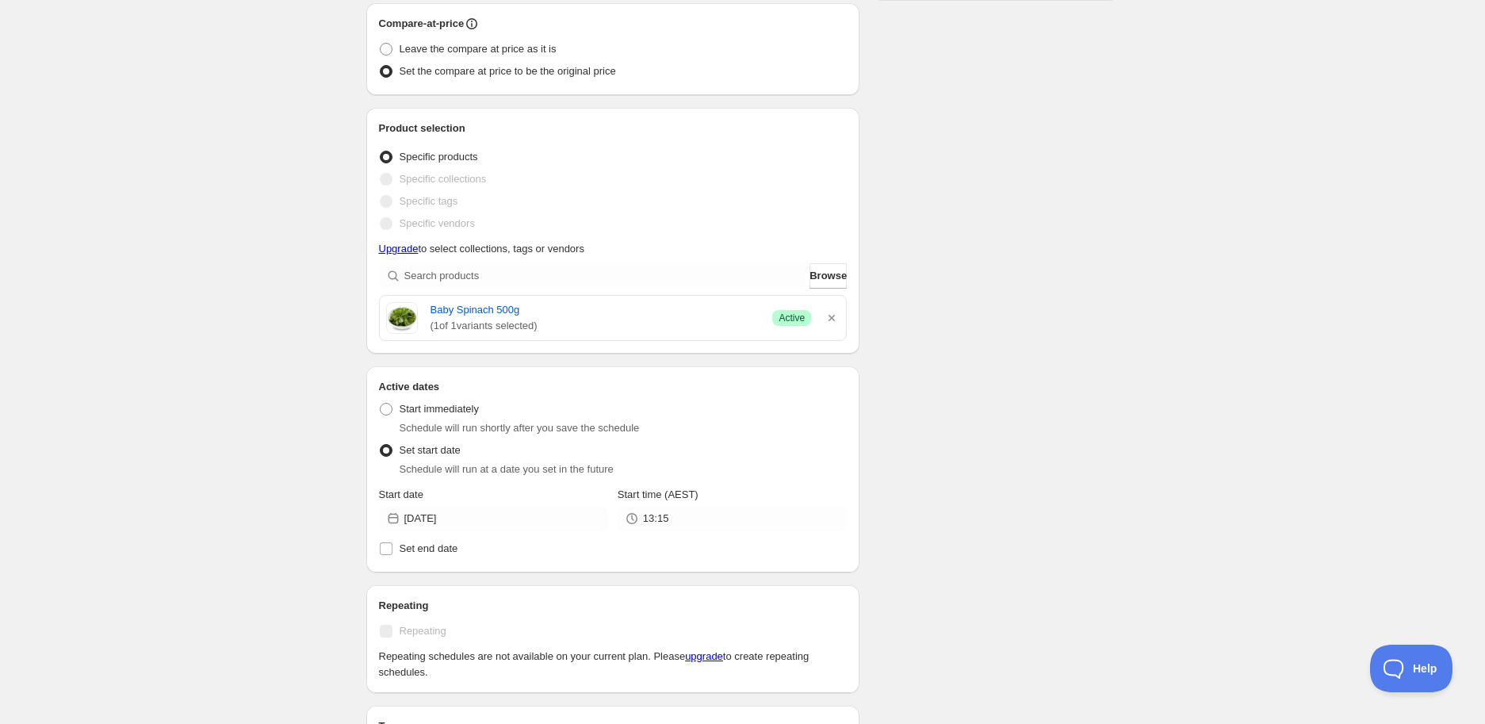
click at [1018, 571] on div "Schedule name SPRING SALE Your customers won't see this Value Percentage Fixed …" at bounding box center [736, 335] width 766 height 1279
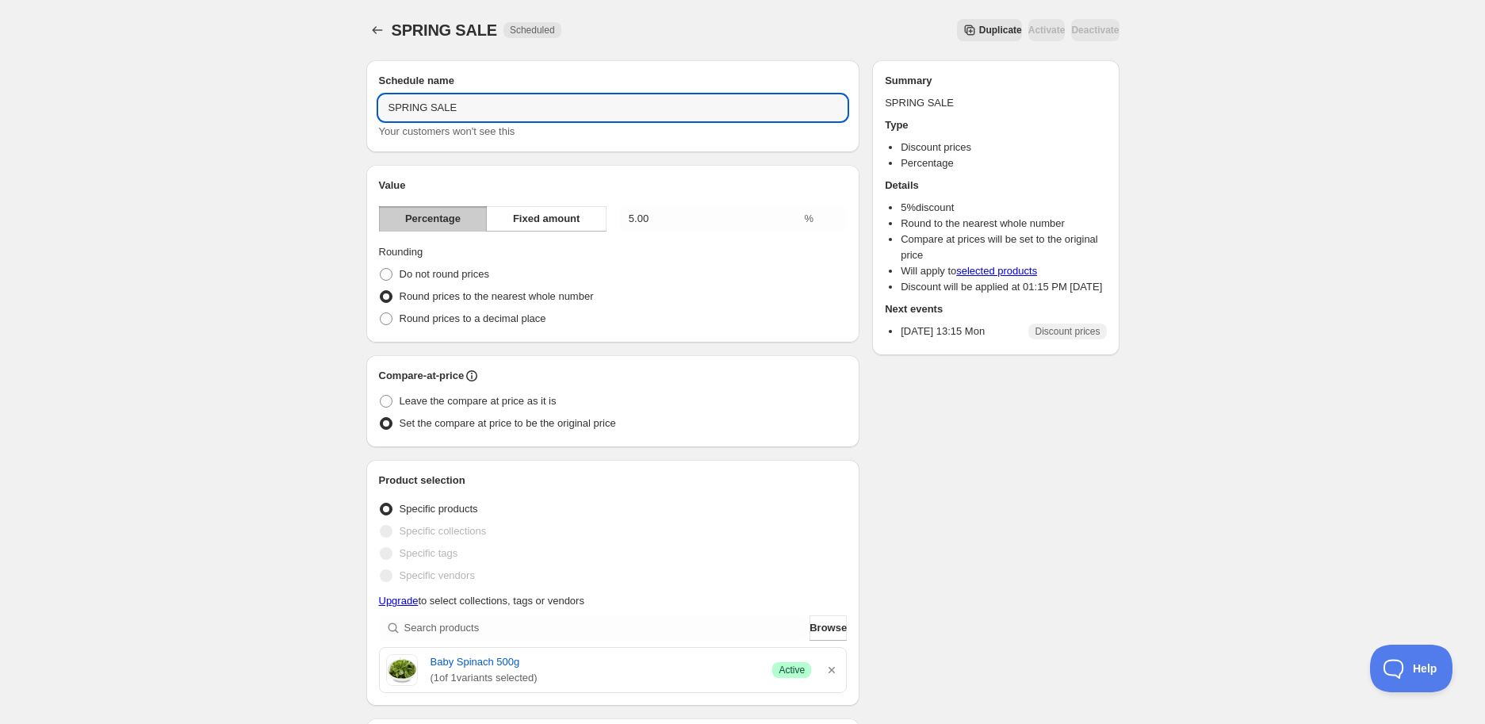
drag, startPoint x: 486, startPoint y: 109, endPoint x: 201, endPoint y: 117, distance: 285.4
click at [204, 122] on div "SPRING SALE. This page is ready SPRING SALE Scheduled Duplicate Activate Deacti…" at bounding box center [742, 633] width 1485 height 1267
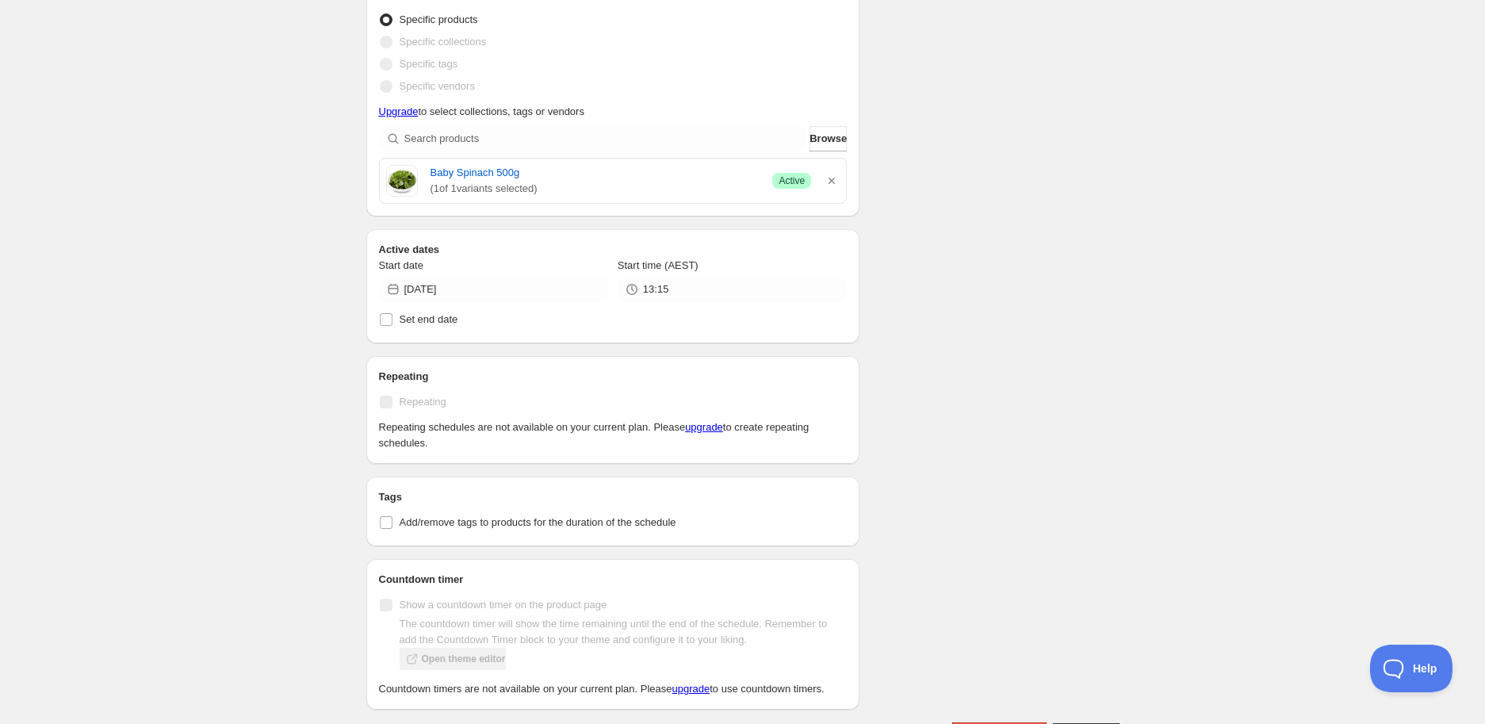
scroll to position [528, 0]
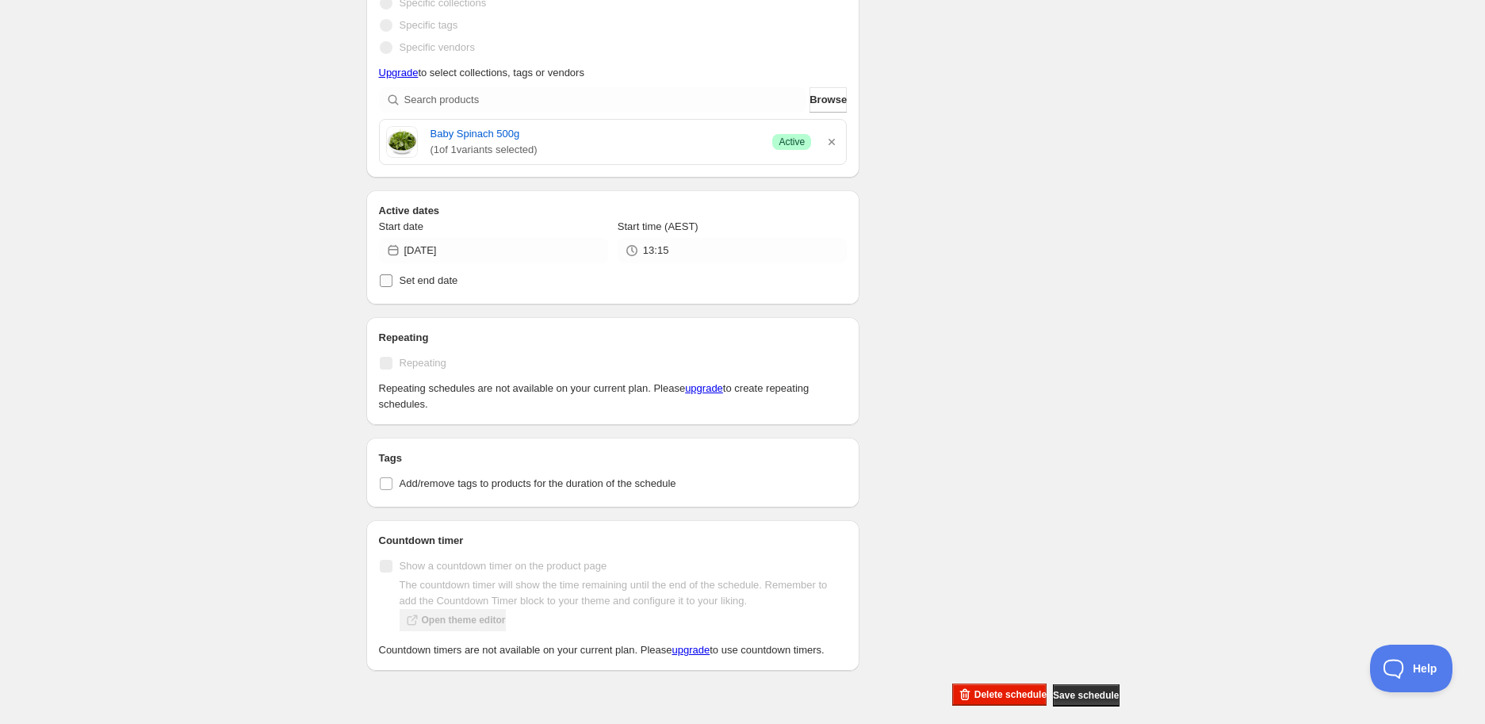
type input "TEST SALE"
click at [431, 285] on span "Set end date" at bounding box center [428, 280] width 59 height 12
click at [392, 285] on input "Set end date" at bounding box center [386, 280] width 13 height 13
checkbox input "true"
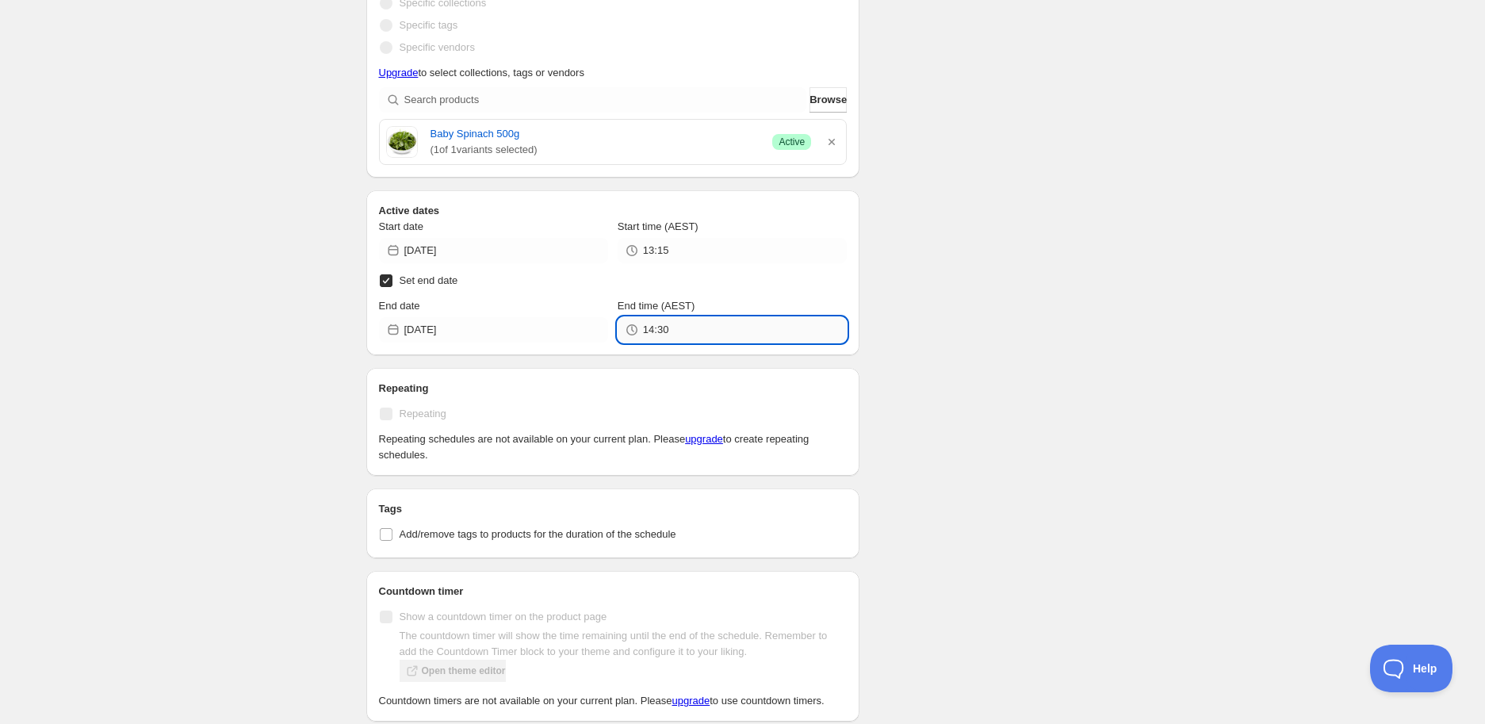
click at [700, 334] on input "14:30" at bounding box center [745, 329] width 204 height 25
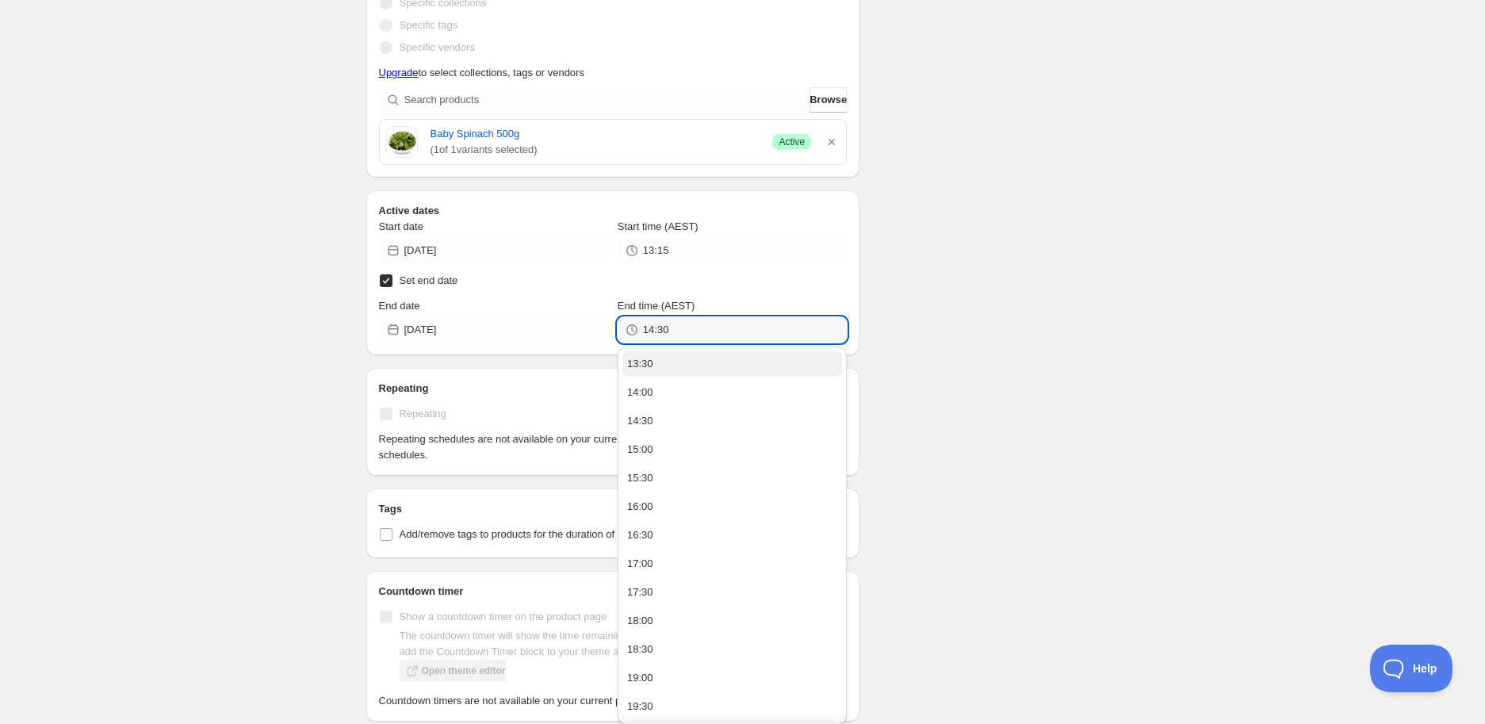
click at [678, 368] on button "13:30" at bounding box center [732, 363] width 220 height 25
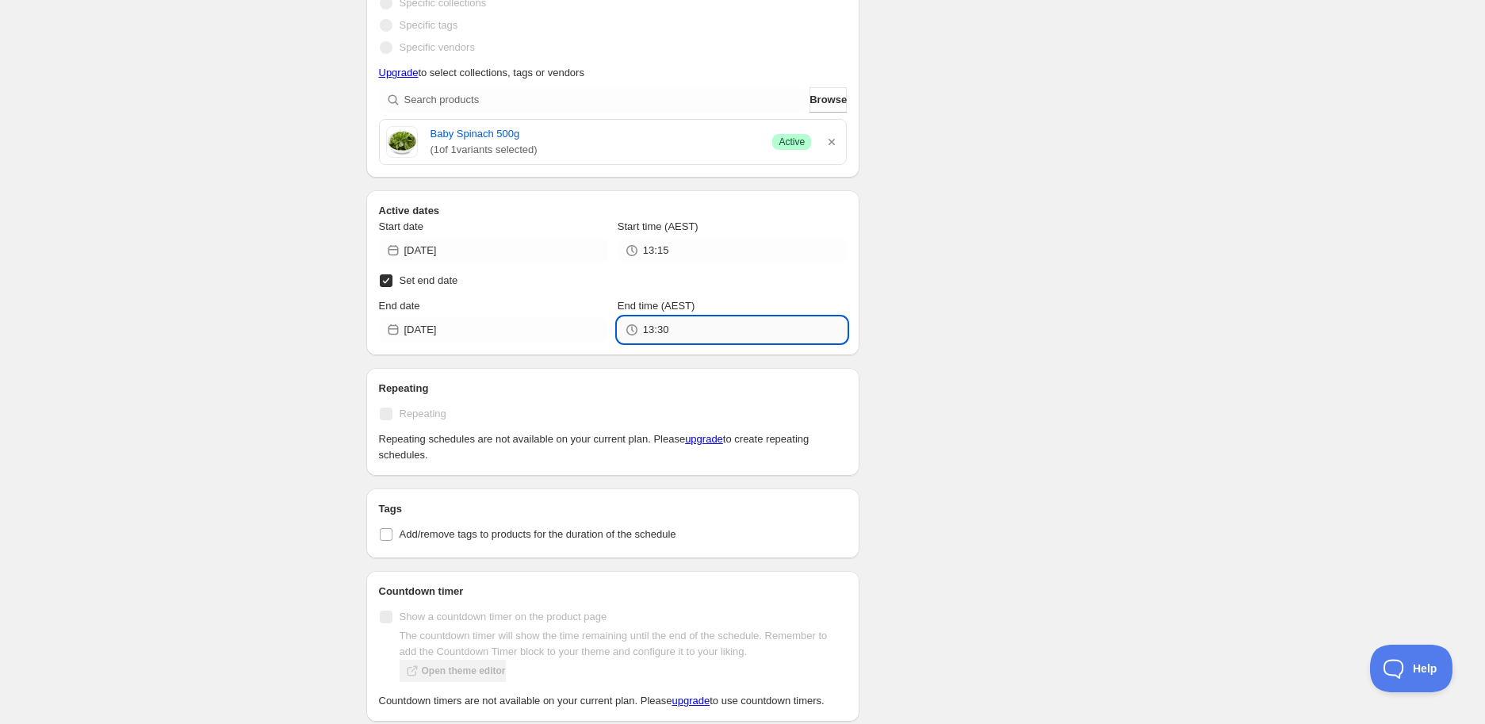
click at [686, 338] on input "13:30" at bounding box center [745, 329] width 204 height 25
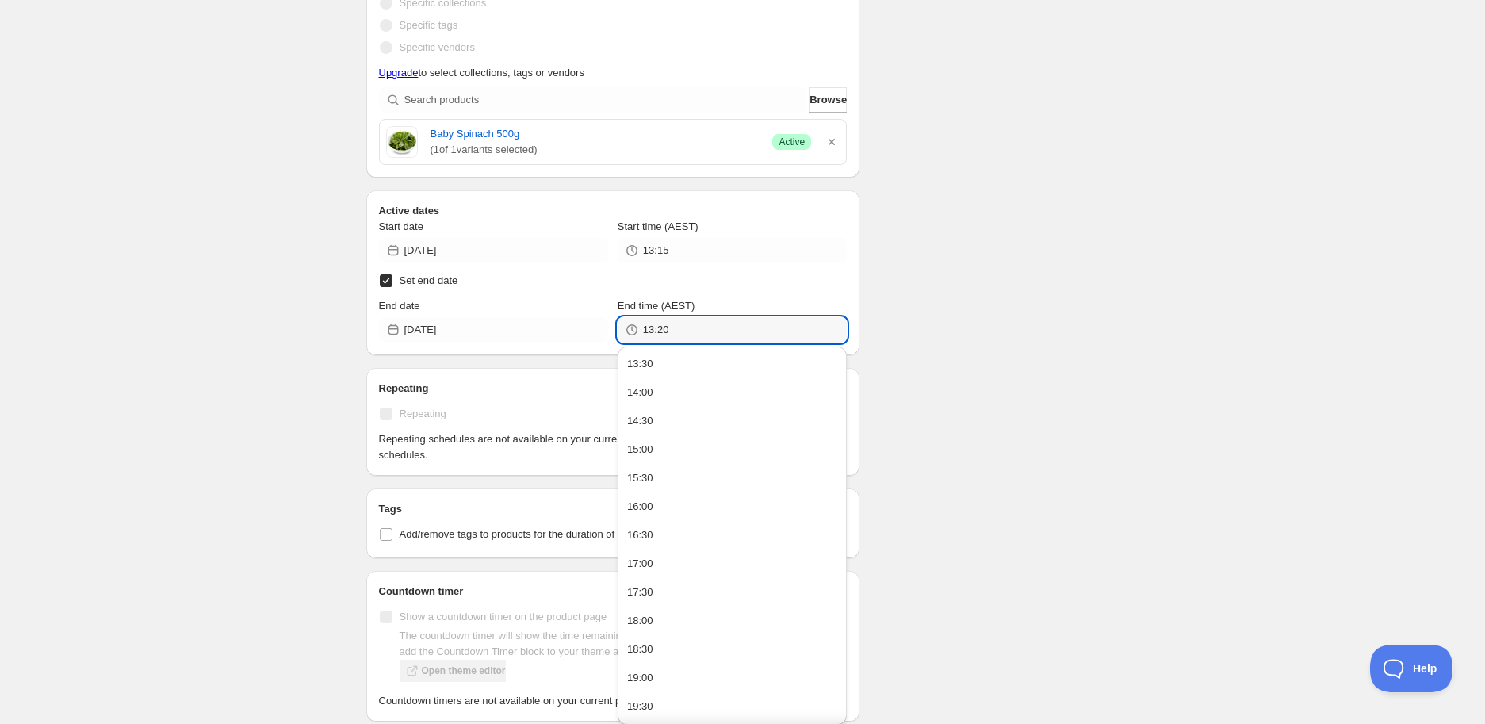
type input "13:20"
click at [1063, 502] on div "Schedule name TEST SALE Your customers won't see this Value Percentage Fixed am…" at bounding box center [736, 139] width 766 height 1238
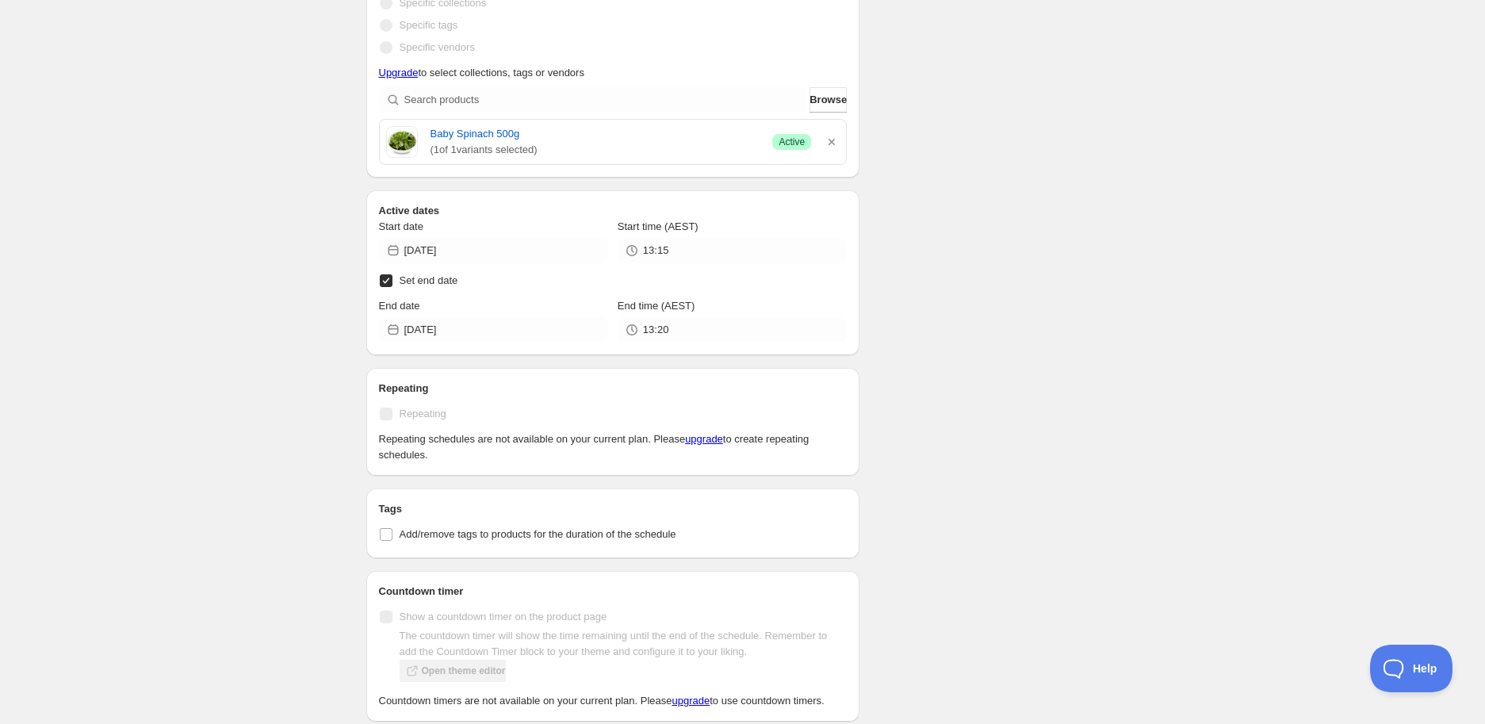
scroll to position [590, 0]
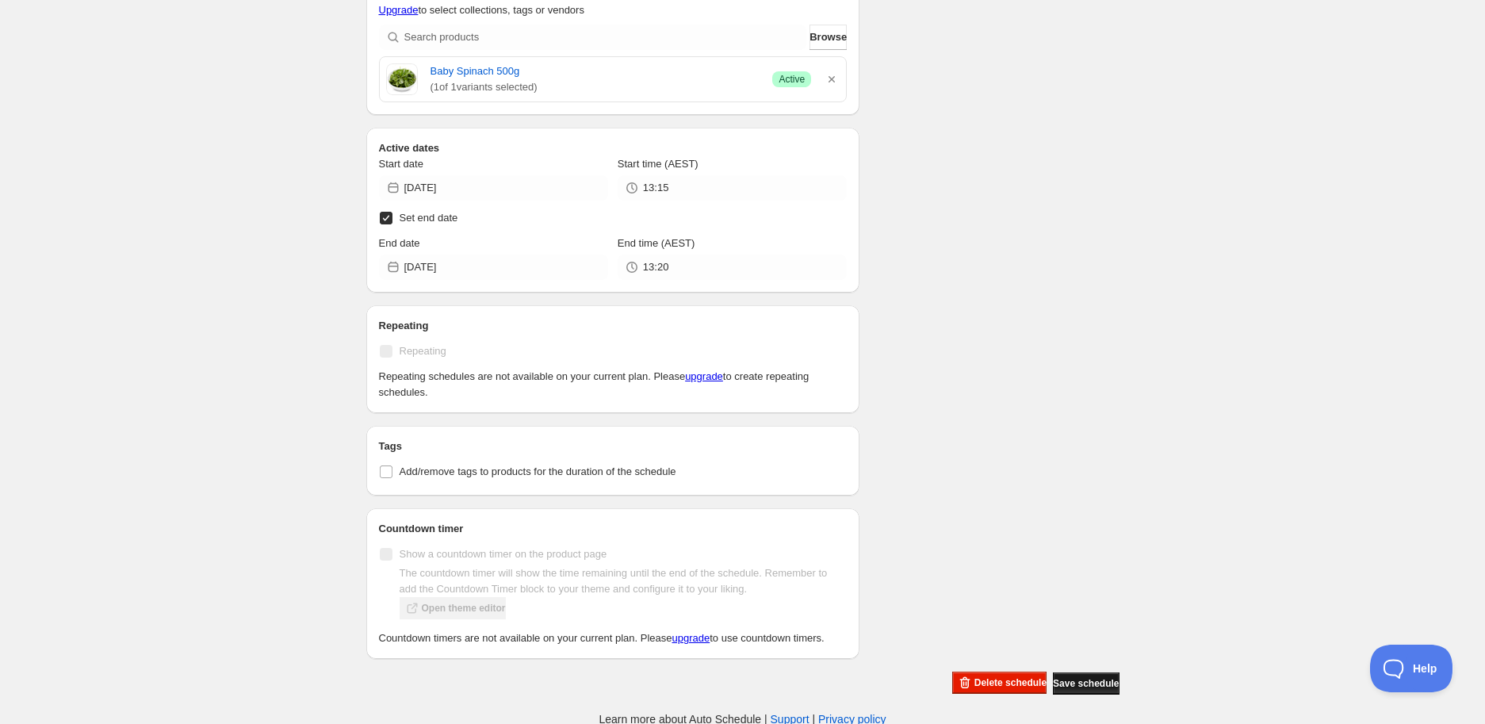
click at [1091, 683] on span "Save schedule" at bounding box center [1086, 683] width 66 height 13
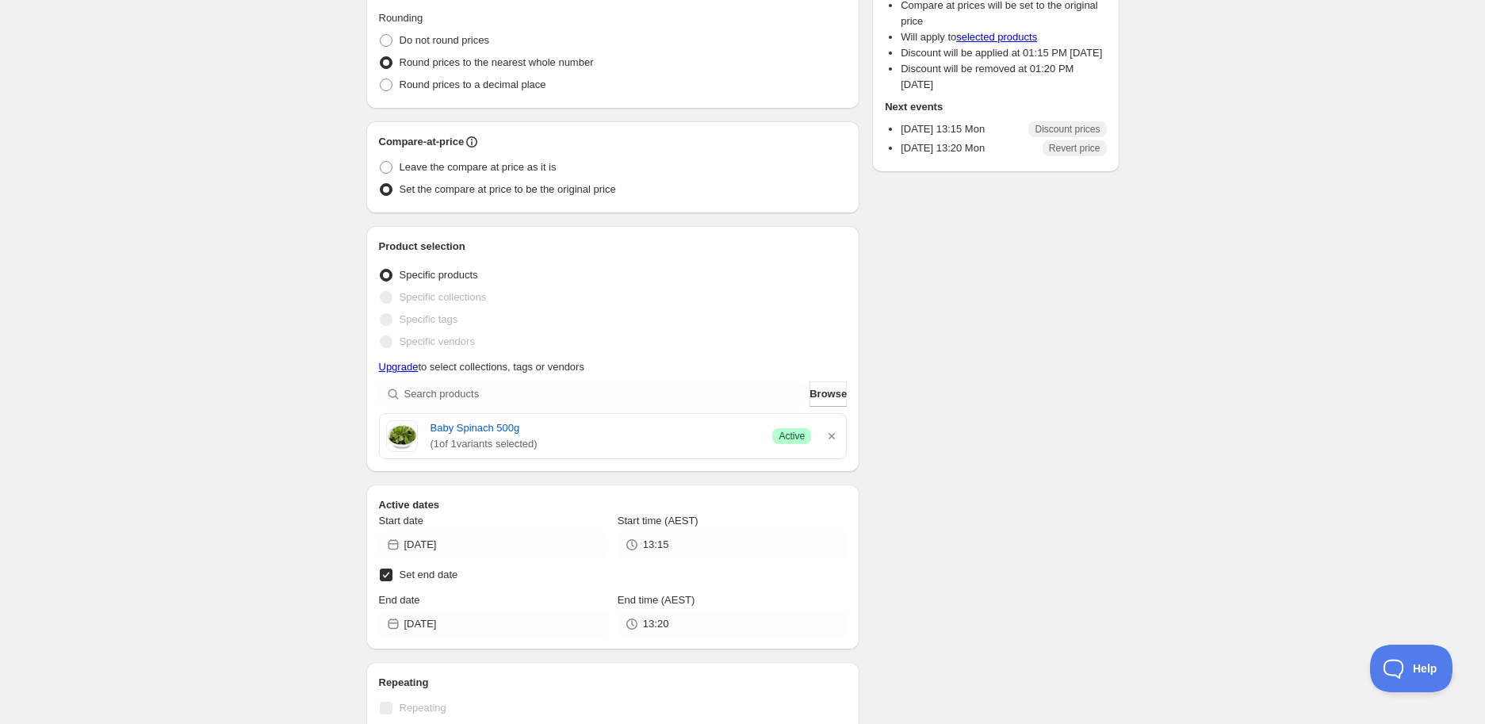
scroll to position [352, 0]
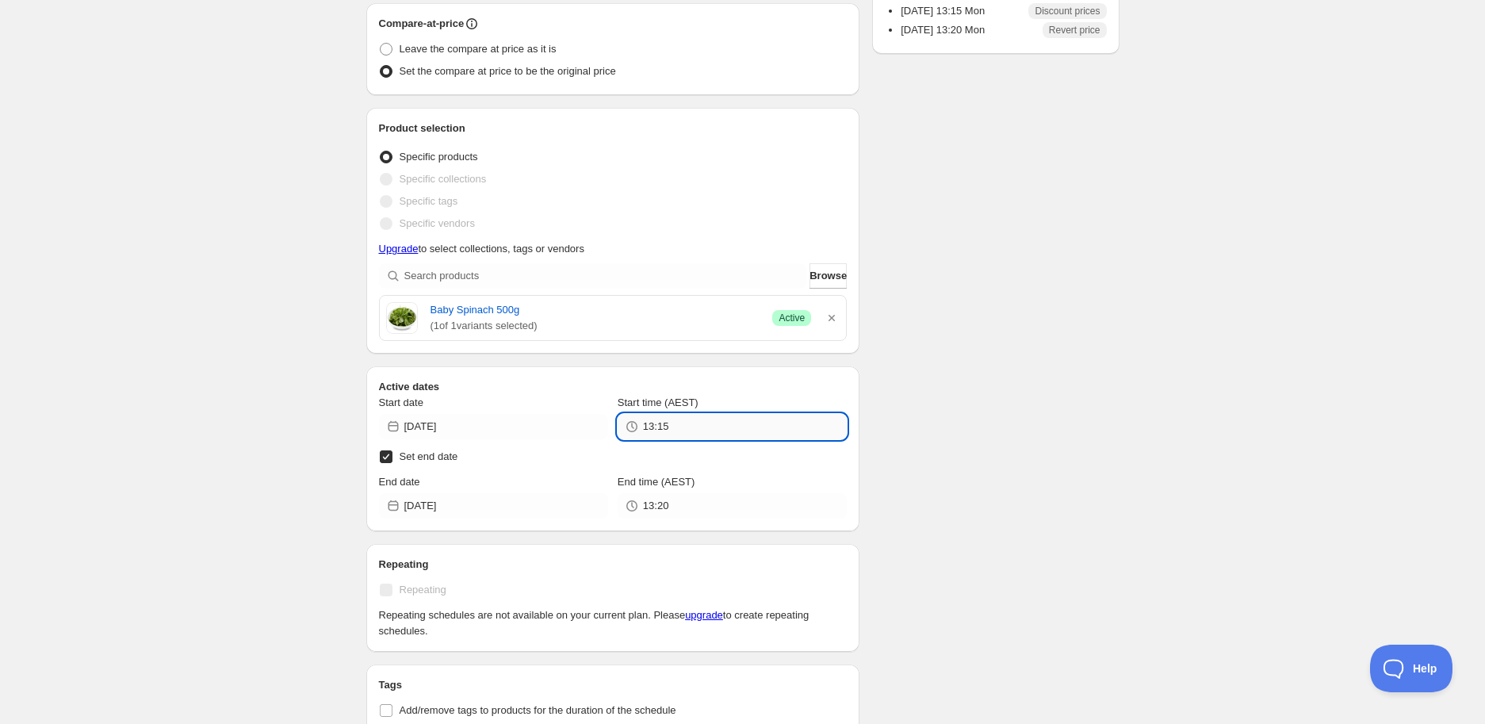
click at [659, 419] on input "13:15" at bounding box center [745, 426] width 204 height 25
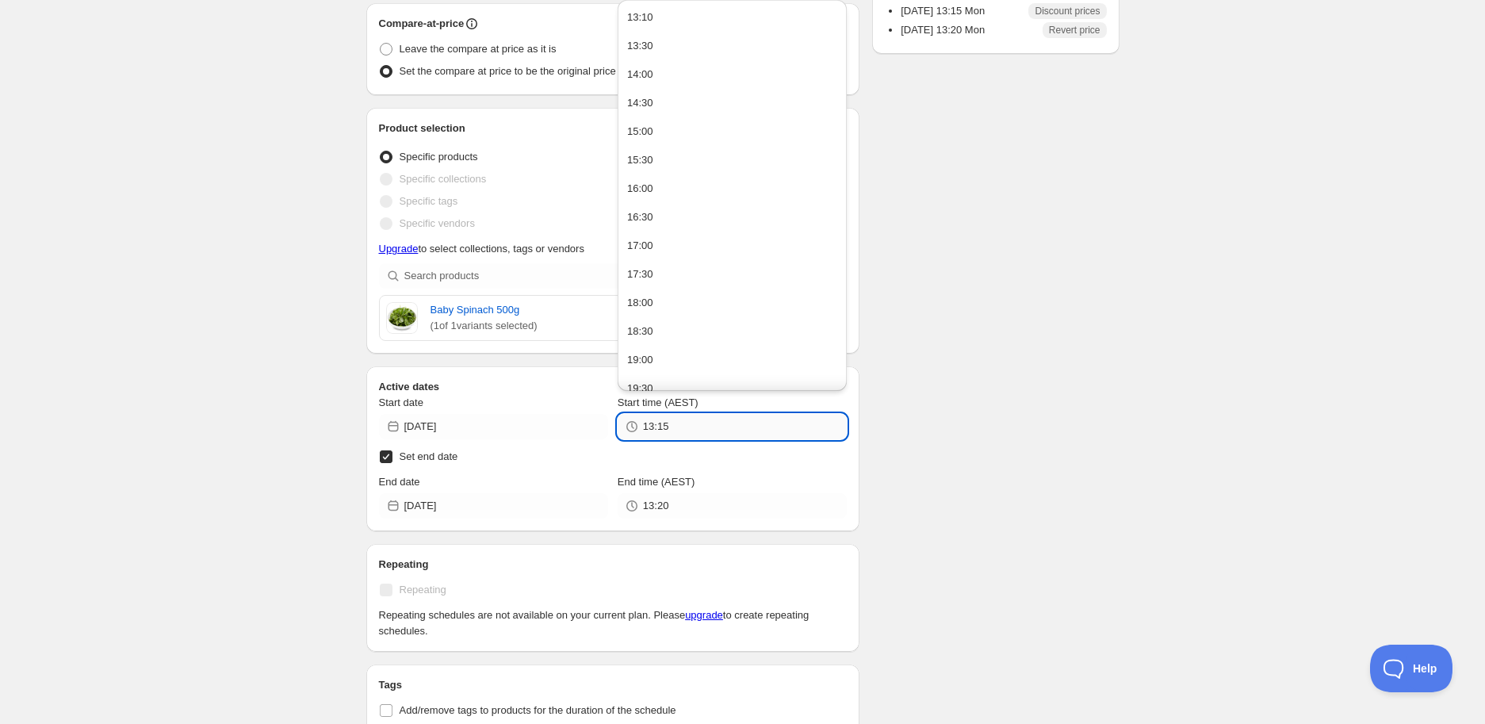
type input "13:1"
type input "13:30"
type input "13:13"
click at [676, 504] on input "13:30" at bounding box center [745, 505] width 204 height 25
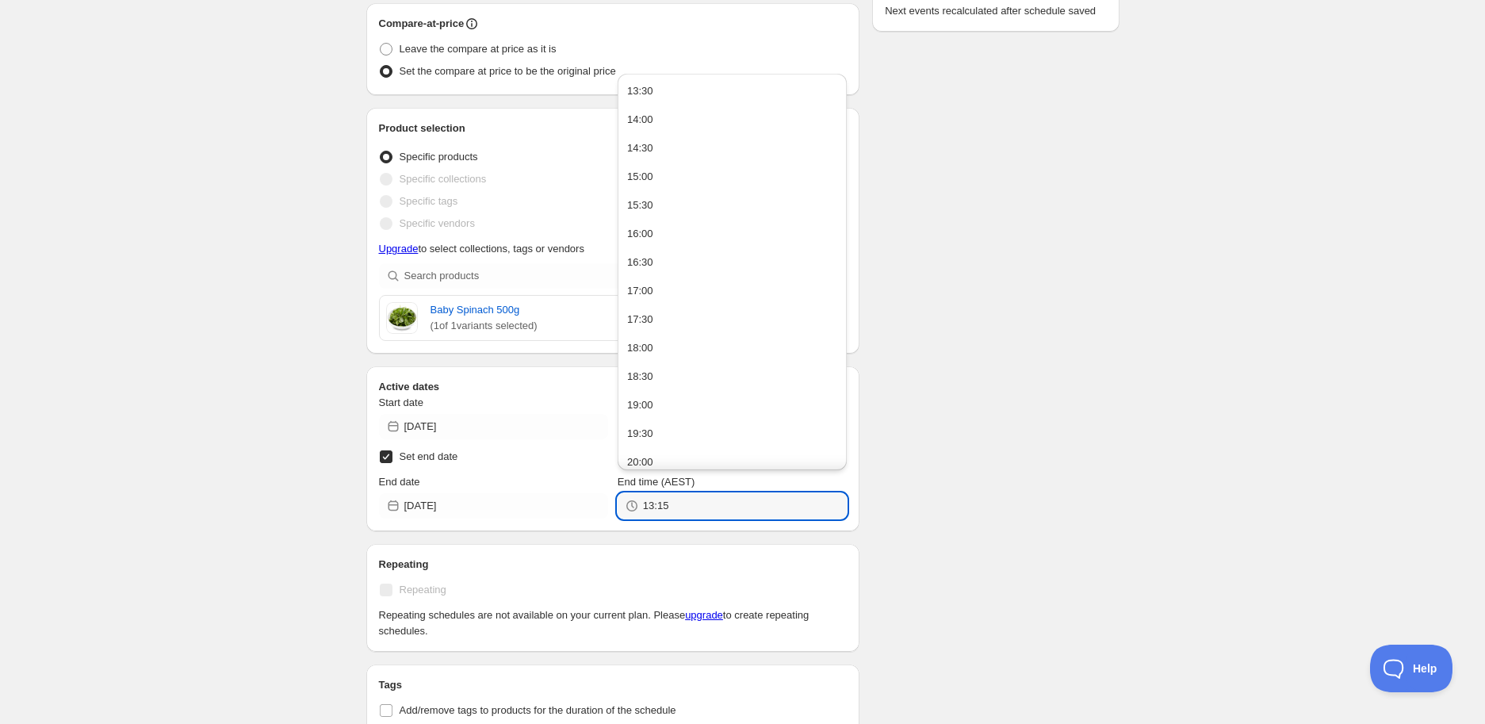
click at [880, 511] on div "Schedule name TEST SALE Your customers won't see this Value Percentage Fixed am…" at bounding box center [736, 315] width 766 height 1238
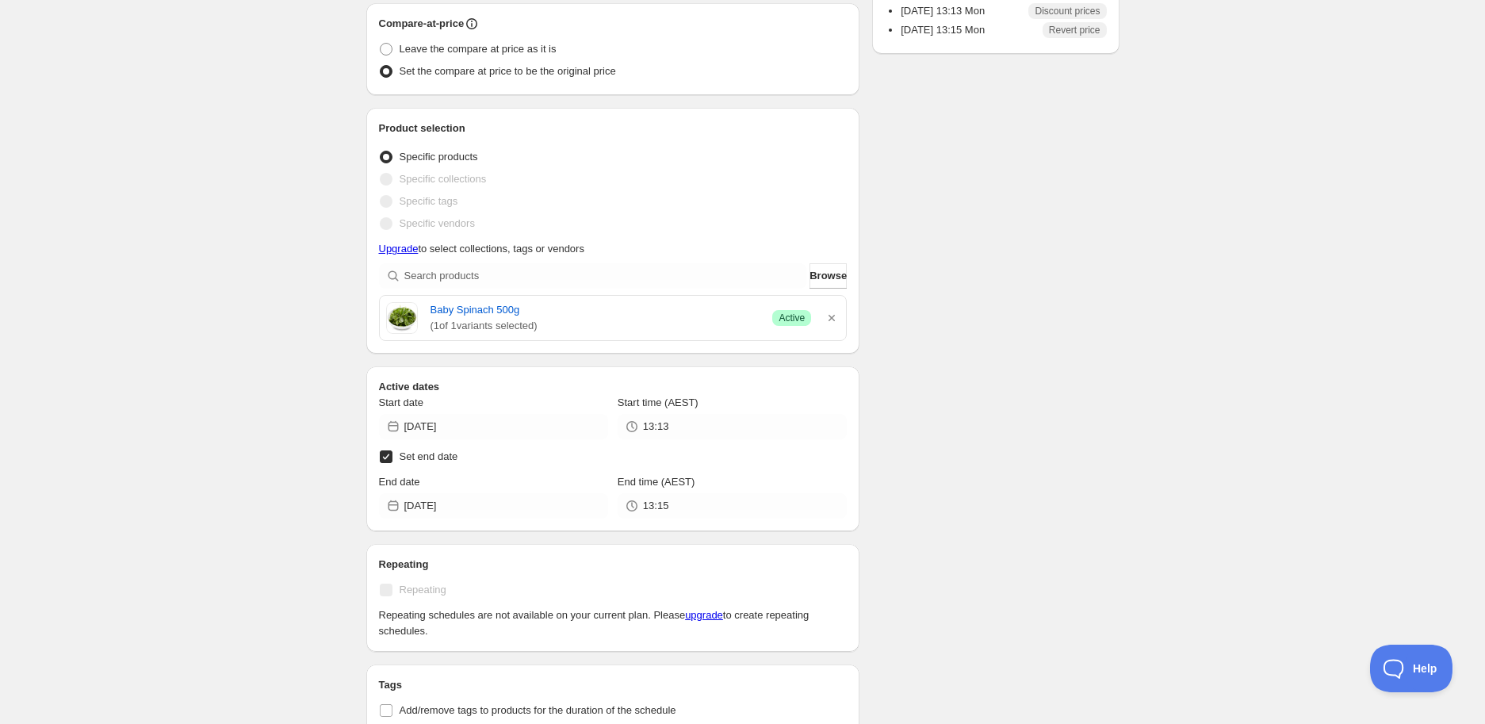
click at [1135, 438] on div "TEST SALE. This page is ready TEST SALE Scheduled Duplicate Activate Deactivate…" at bounding box center [742, 291] width 791 height 1286
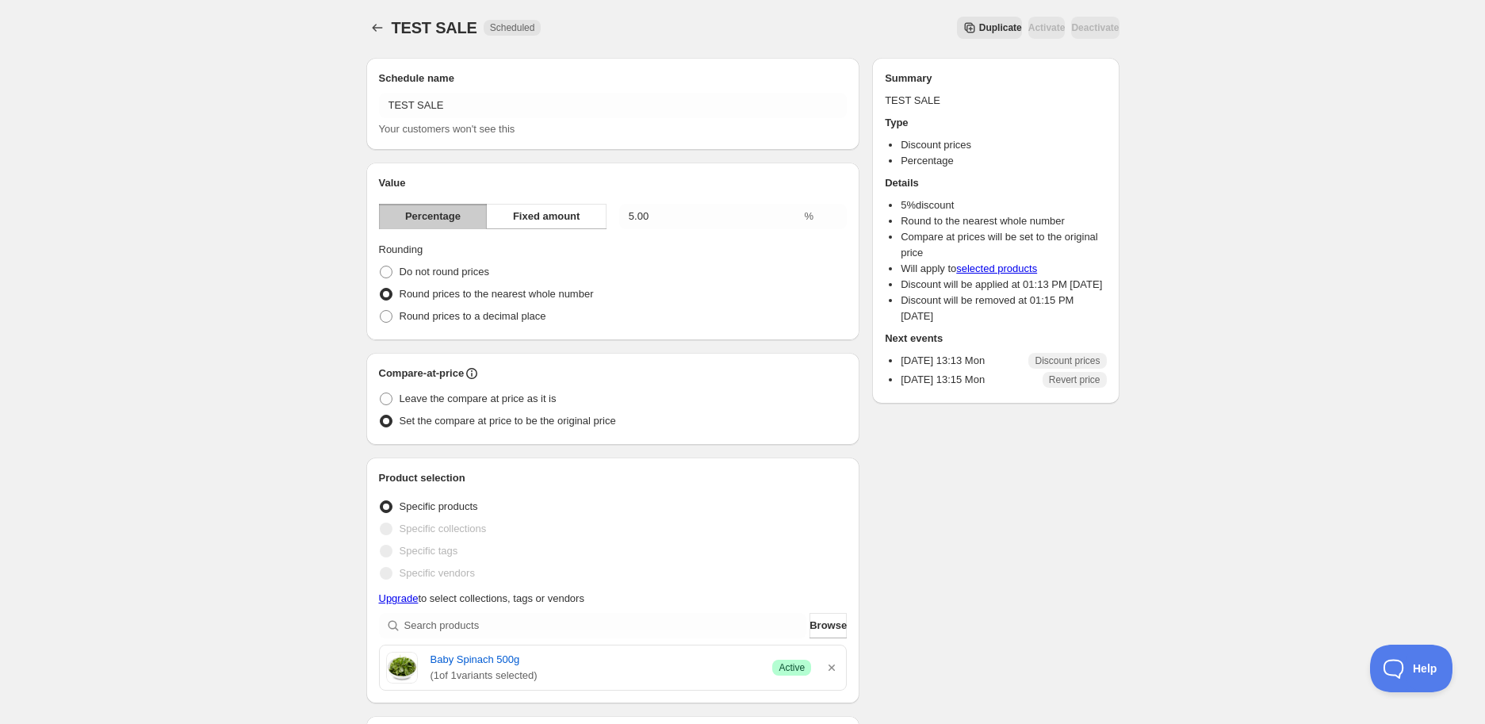
scroll to position [0, 0]
type input "14:30"
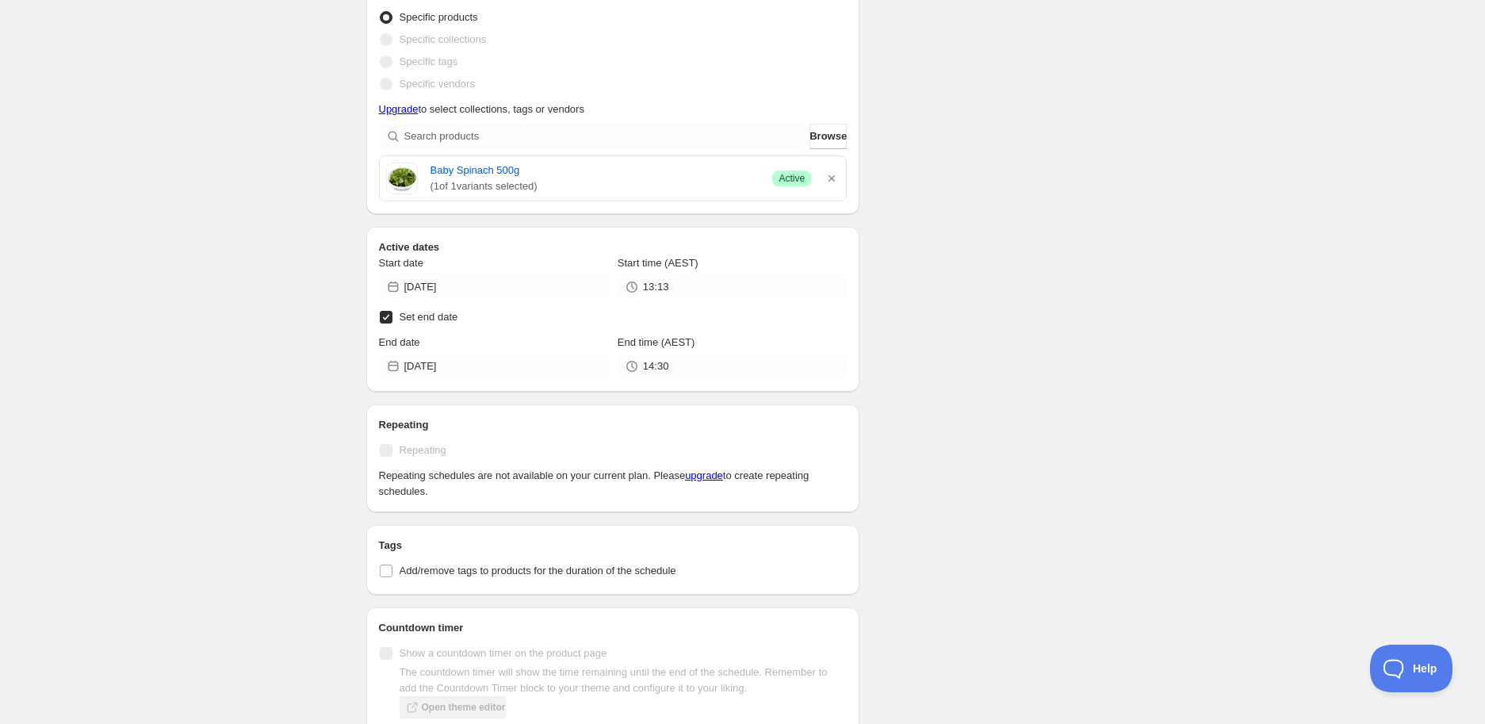
scroll to position [678, 0]
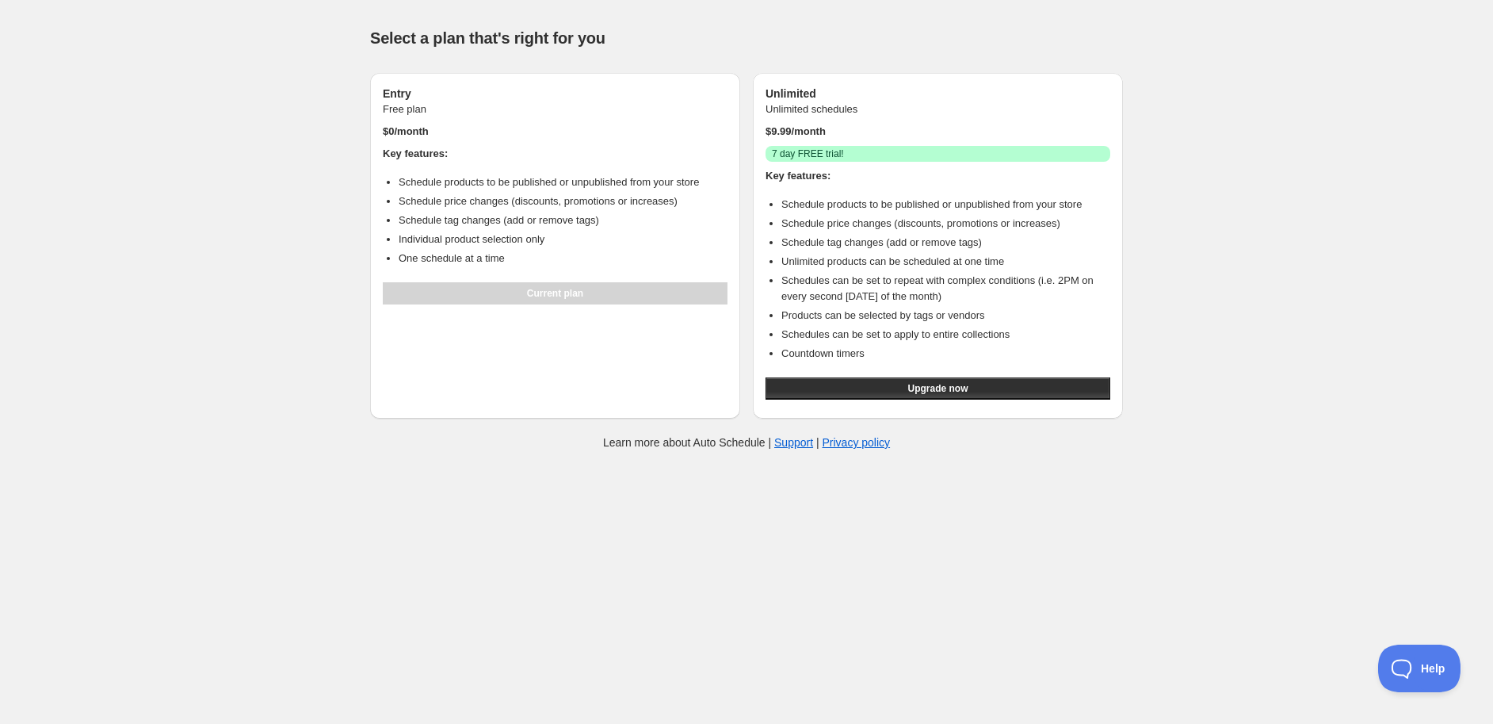
click at [257, 503] on body "Help & support Select a plan that's right for you Entry Free plan $ 0 /month Ke…" at bounding box center [746, 362] width 1493 height 724
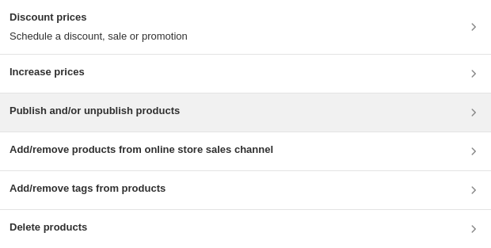
click at [130, 95] on div "Publish and/or unpublish products" at bounding box center [245, 113] width 491 height 38
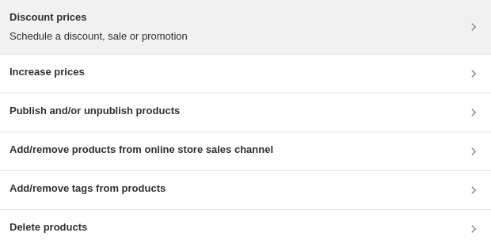
click at [122, 6] on div "Discount prices Schedule a discount, sale or promotion" at bounding box center [245, 27] width 491 height 54
